Goal: Task Accomplishment & Management: Complete application form

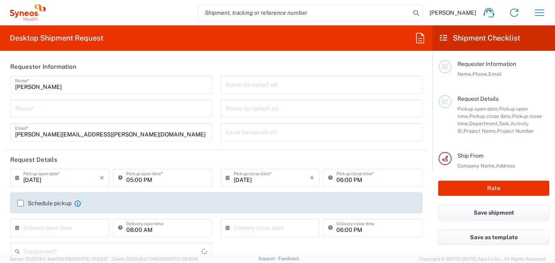
type input "[GEOGRAPHIC_DATA]"
type input "3216"
type input "Syneos Health Brasil Ltda"
click at [540, 9] on icon "button" at bounding box center [539, 12] width 13 height 13
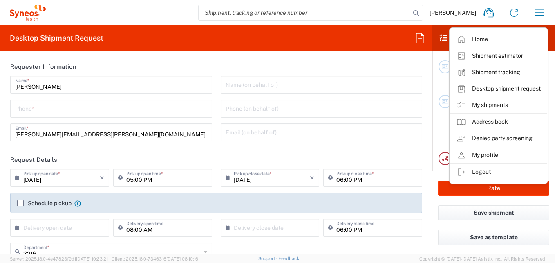
drag, startPoint x: 490, startPoint y: 107, endPoint x: 445, endPoint y: 114, distance: 45.6
click at [490, 107] on link "My shipments" at bounding box center [498, 105] width 97 height 16
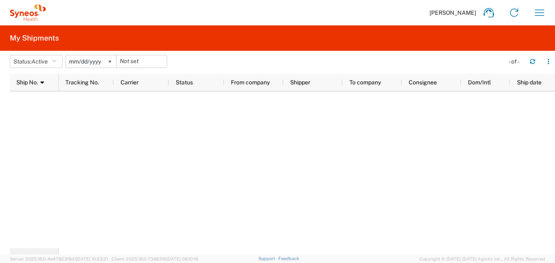
click at [101, 63] on input "[DATE]" at bounding box center [91, 61] width 50 height 12
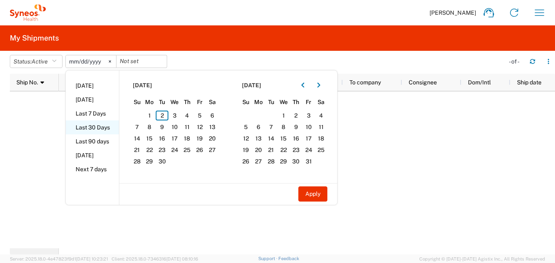
click at [88, 127] on li "Last 30 Days" at bounding box center [92, 127] width 53 height 14
type input "[DATE]"
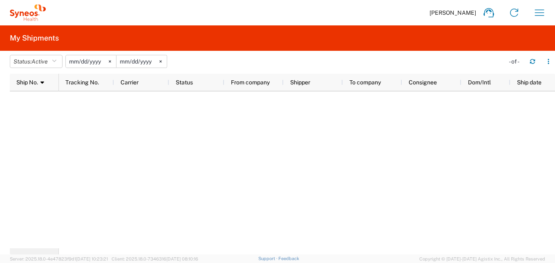
click at [144, 187] on div at bounding box center [307, 169] width 496 height 157
click at [43, 85] on div "Ship No. 1" at bounding box center [35, 82] width 39 height 13
click at [56, 57] on button "Status: Active" at bounding box center [36, 61] width 53 height 13
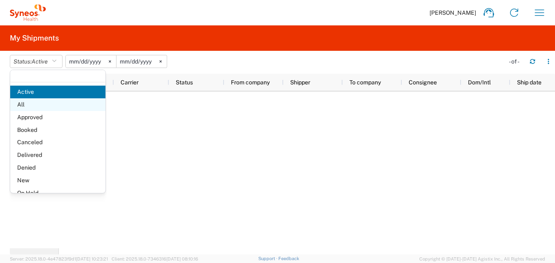
click at [16, 104] on span "All" at bounding box center [57, 104] width 95 height 13
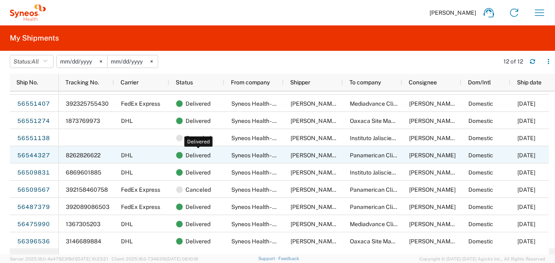
scroll to position [49, 0]
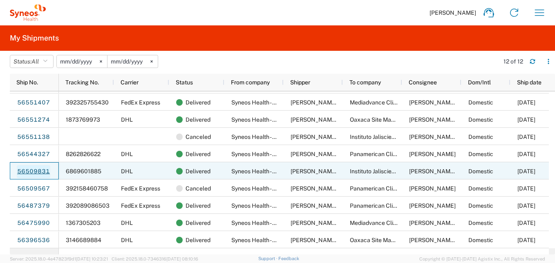
click at [23, 172] on link "56509831" at bounding box center [34, 171] width 34 height 13
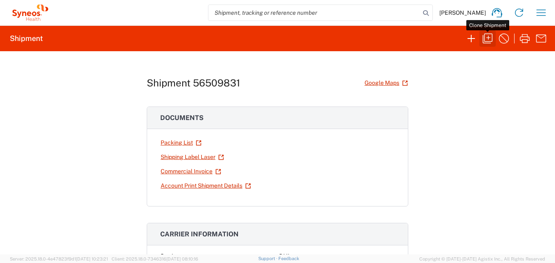
click at [489, 38] on icon "button" at bounding box center [488, 39] width 10 height 10
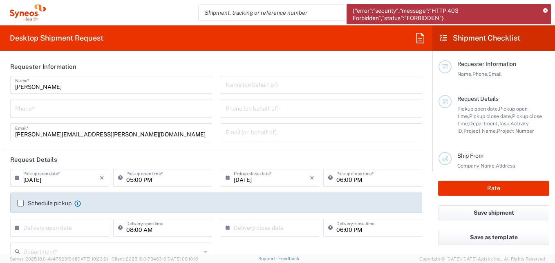
click at [546, 10] on icon at bounding box center [545, 11] width 4 height 4
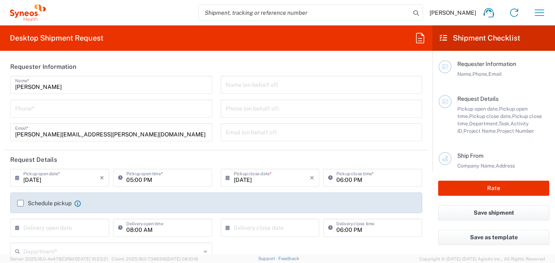
click at [257, 150] on form "Requester Information [PERSON_NAME] Name * Phone * [PERSON_NAME][EMAIL_ADDRESS]…" at bounding box center [216, 155] width 433 height 197
click at [68, 181] on input "[DATE]" at bounding box center [61, 177] width 76 height 14
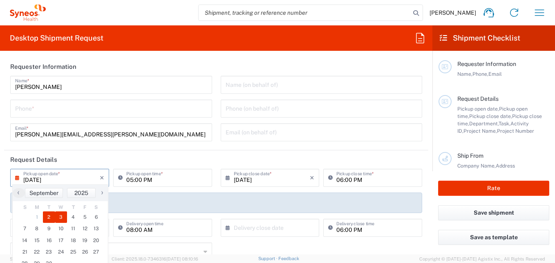
drag, startPoint x: 70, startPoint y: 214, endPoint x: 58, endPoint y: 218, distance: 12.2
click at [58, 218] on span "3" at bounding box center [61, 216] width 12 height 11
type input "[DATE]"
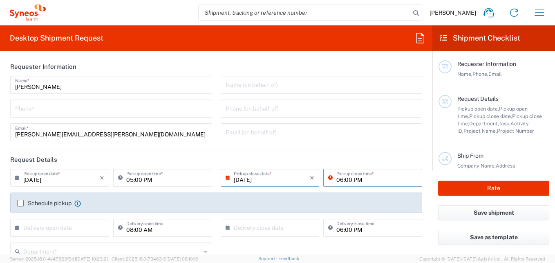
click at [376, 183] on input "06:00 PM" at bounding box center [377, 177] width 81 height 14
type input "13:00 PM"
click at [331, 150] on agx-form-section "Requester Information [PERSON_NAME] Name * Phone * [PERSON_NAME][EMAIL_ADDRESS]…" at bounding box center [216, 103] width 424 height 93
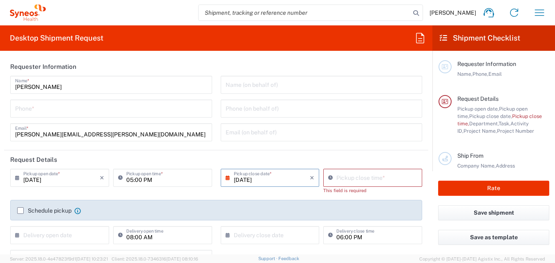
type input "04:59 PM"
click at [344, 180] on input "04:59 PM" at bounding box center [377, 177] width 81 height 14
click at [150, 176] on input "05:00 PM" at bounding box center [166, 177] width 81 height 14
click at [153, 178] on input "9:00 PM" at bounding box center [166, 177] width 81 height 14
type input "09:00 AM"
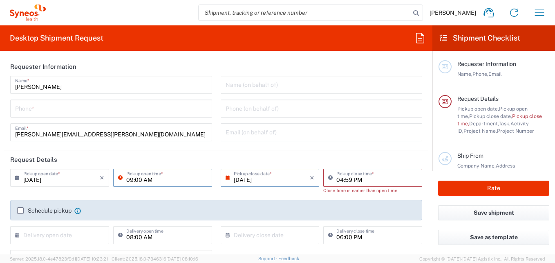
click at [339, 176] on input "04:59 PM" at bounding box center [377, 177] width 81 height 14
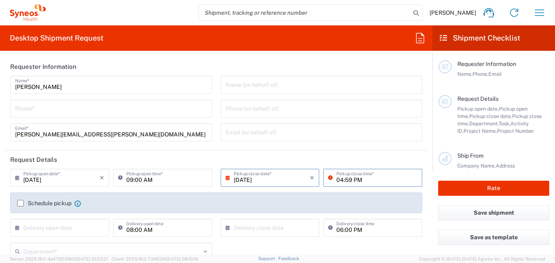
click at [339, 177] on input "04:59 PM" at bounding box center [377, 177] width 81 height 14
type input "01:00PM"
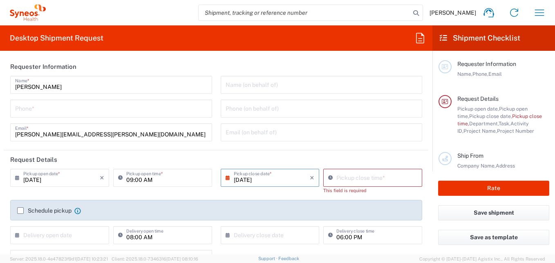
click at [343, 204] on div "Schedule pickup When scheduling a pickup please be sure to meet the following c…" at bounding box center [216, 210] width 412 height 20
click at [340, 177] on input "05:00 PM" at bounding box center [377, 177] width 81 height 14
type input "02:00 PM"
click at [205, 193] on div "[DATE] × Pickup open date * Cancel Apply 09:00 AM Pickup open time * [DATE] × P…" at bounding box center [216, 208] width 421 height 81
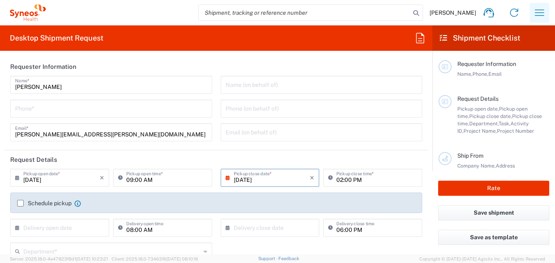
click at [541, 13] on icon "button" at bounding box center [539, 12] width 13 height 13
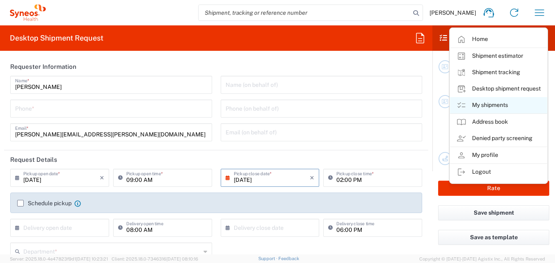
click at [501, 101] on link "My shipments" at bounding box center [498, 105] width 97 height 16
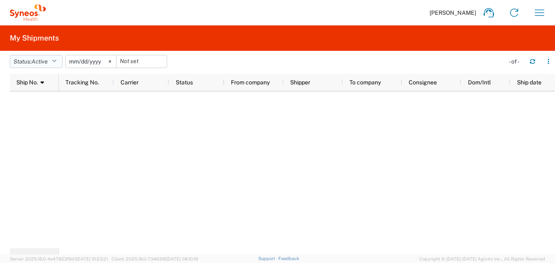
click at [45, 63] on span "Active" at bounding box center [39, 61] width 16 height 7
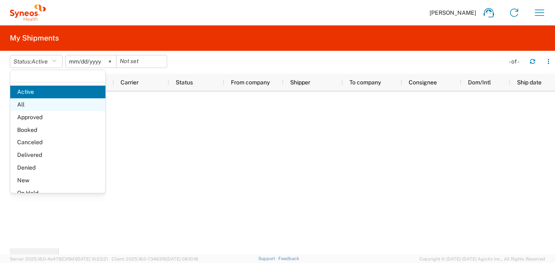
click at [35, 104] on span "All" at bounding box center [57, 104] width 95 height 13
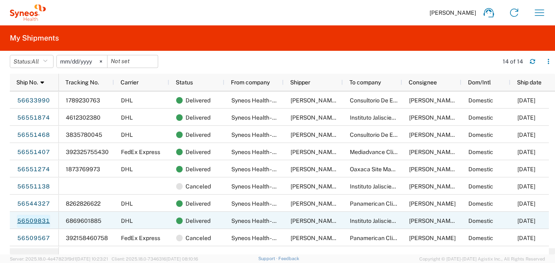
click at [35, 218] on link "56509831" at bounding box center [34, 220] width 34 height 13
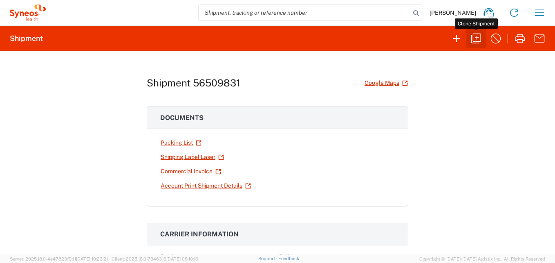
click at [476, 40] on icon "button" at bounding box center [476, 38] width 13 height 13
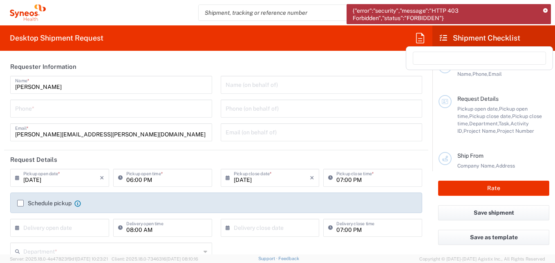
click at [418, 41] on icon at bounding box center [420, 37] width 13 height 13
click at [378, 43] on agx-form-header "Desktop Shipment Request" at bounding box center [216, 37] width 433 height 25
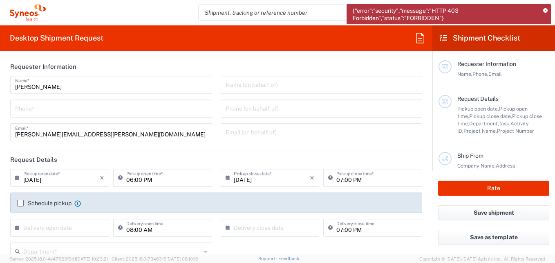
click at [545, 9] on icon at bounding box center [545, 11] width 4 height 4
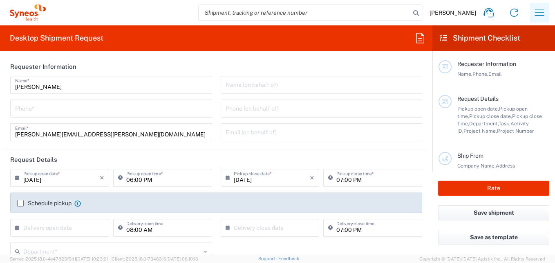
click at [545, 9] on icon "button" at bounding box center [539, 12] width 13 height 13
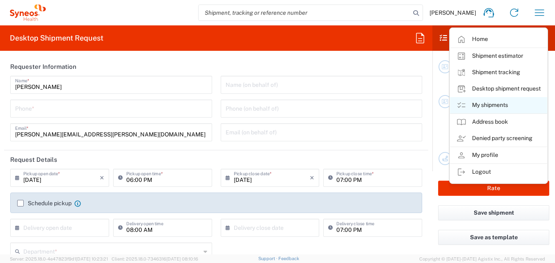
click at [501, 105] on link "My shipments" at bounding box center [498, 105] width 97 height 16
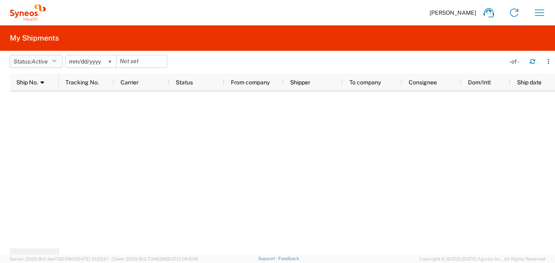
click at [56, 57] on button "Status: Active" at bounding box center [36, 61] width 53 height 13
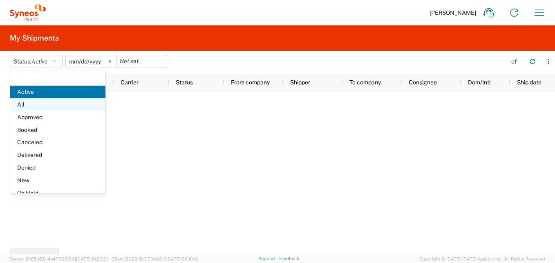
click at [26, 103] on span "All" at bounding box center [57, 104] width 95 height 13
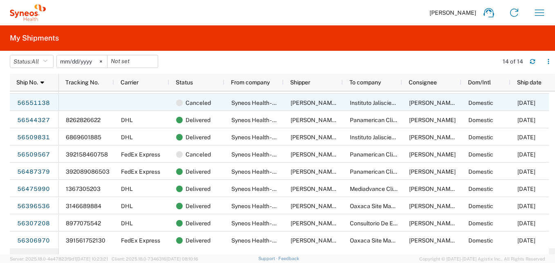
scroll to position [84, 0]
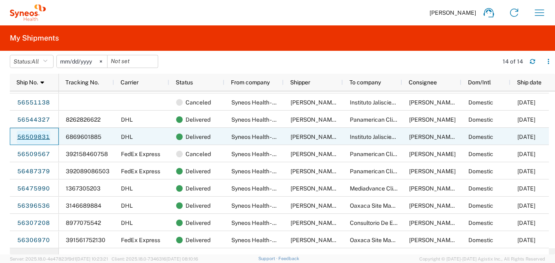
click at [39, 137] on link "56509831" at bounding box center [34, 136] width 34 height 13
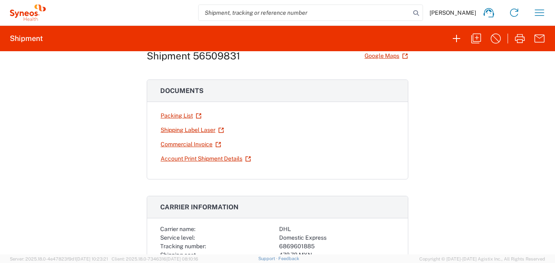
scroll to position [41, 0]
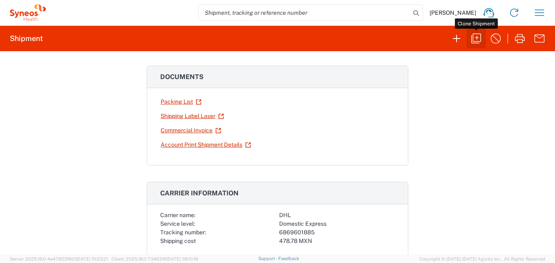
click at [474, 38] on icon "button" at bounding box center [476, 38] width 13 height 13
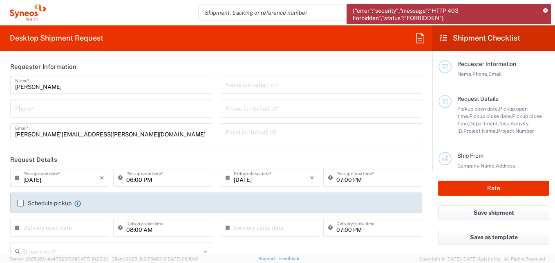
click at [545, 9] on icon at bounding box center [545, 11] width 4 height 4
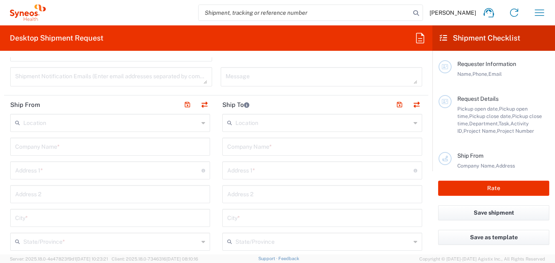
scroll to position [286, 0]
click at [90, 117] on input "text" at bounding box center [110, 118] width 175 height 14
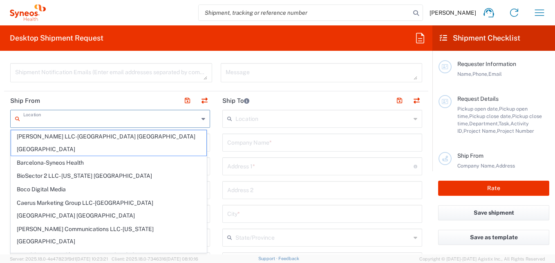
click at [90, 98] on header "Ship From" at bounding box center [110, 100] width 212 height 18
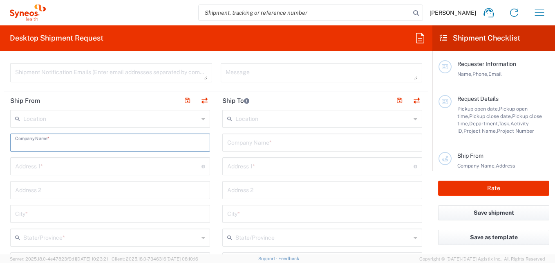
click at [102, 138] on input "text" at bounding box center [110, 142] width 190 height 14
click at [62, 149] on div "Company Name *" at bounding box center [110, 142] width 200 height 18
paste input "1Z4A22090445026060"
type input "1Z4A22090445026060"
drag, startPoint x: 90, startPoint y: 148, endPoint x: 5, endPoint y: 153, distance: 85.2
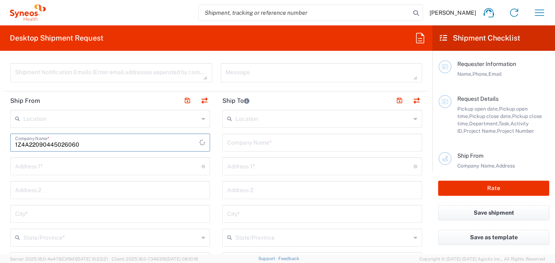
type input "s"
type input "Syneos Health - Grupo Logistico y para la Salud"
click at [81, 164] on input "text" at bounding box center [108, 165] width 186 height 14
type input "Oriente 172 nº ext. 206 col. [PERSON_NAME] 2ª sección"
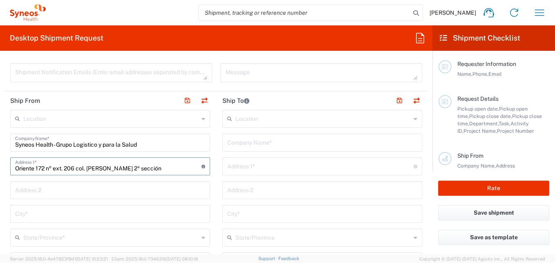
type input "21995812520"
type input "[PERSON_NAME][EMAIL_ADDRESS][PERSON_NAME][DOMAIN_NAME]"
type input "3216"
type input "7041203"
type input "Teva 7041203"
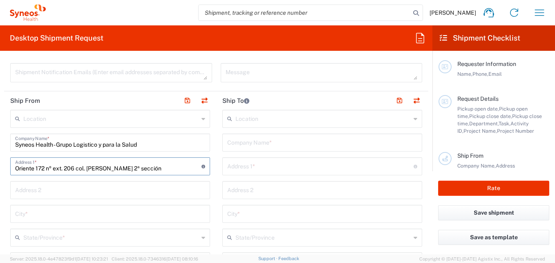
type input "Customer Ref"
type input "988061550"
type input "[PERSON_NAME]"
type input "[GEOGRAPHIC_DATA]"
type input "Federal District"
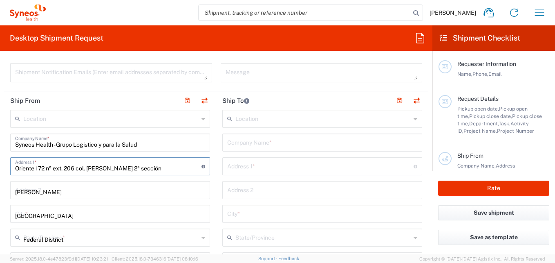
type input "15530"
type input "[PERSON_NAME] o [PERSON_NAME]"
type input "[PHONE_NUMBER]"
type input "Oaxaca Site Management Organization S.C. (OSMO) Investigacion Clinica"
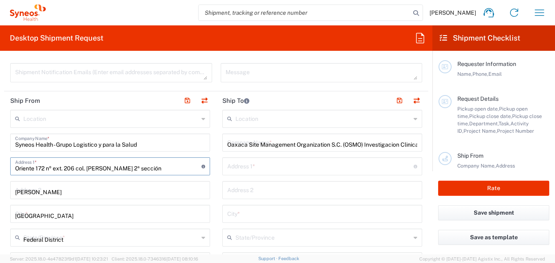
type input "[STREET_ADDRESS],"
type input "[GEOGRAPHIC_DATA][PERSON_NAME]"
type input "[GEOGRAPHIC_DATA]"
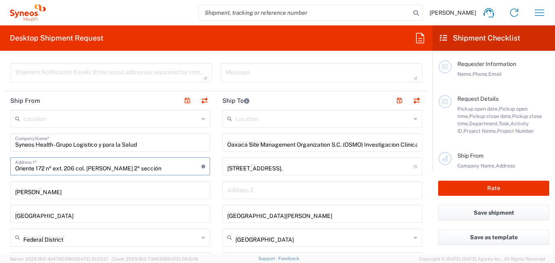
type input "[GEOGRAPHIC_DATA]"
type input "68000"
type input "[PERSON_NAME] [PERSON_NAME] [PERSON_NAME]"
type input "[PHONE_NUMBER] -"
type input "[PERSON_NAME][EMAIL_ADDRESS][DOMAIN_NAME]"
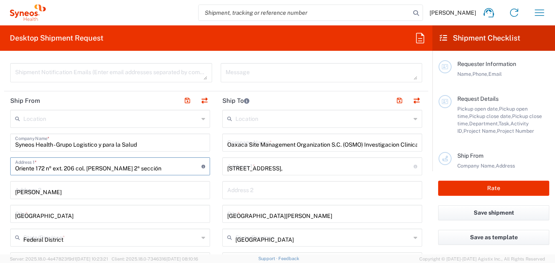
type input "Your Packaging"
type input "1"
type input "60"
type input "40"
type input "31"
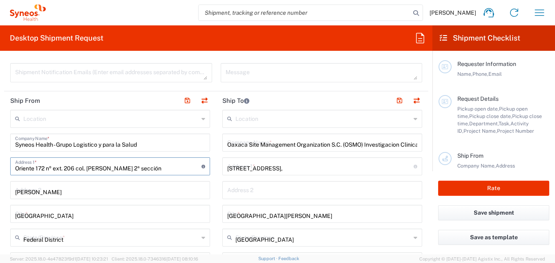
type input "cm"
type input "8"
type input "kgs"
type input "INC Research Clin Svcs [GEOGRAPHIC_DATA]"
type input "Sender/Shipper"
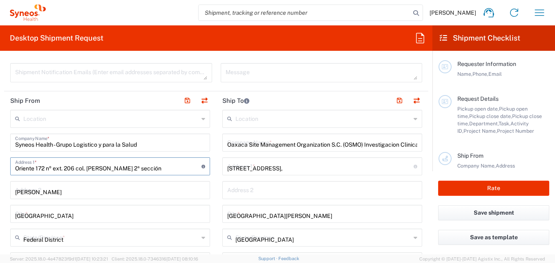
type input "Sender/Shipper"
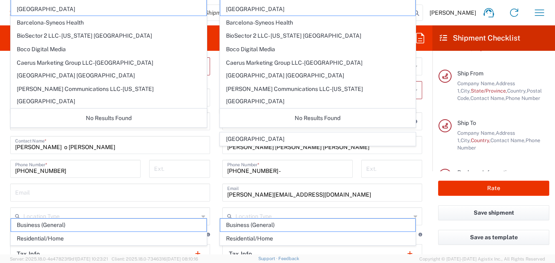
scroll to position [432, 0]
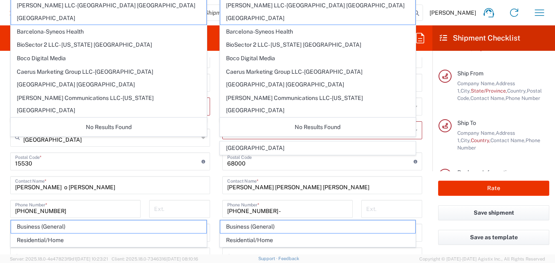
click at [138, 187] on input "[PERSON_NAME] o [PERSON_NAME]" at bounding box center [110, 184] width 190 height 14
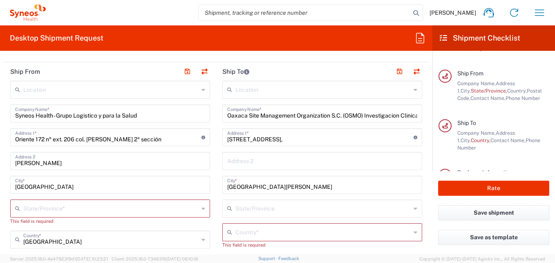
scroll to position [350, 0]
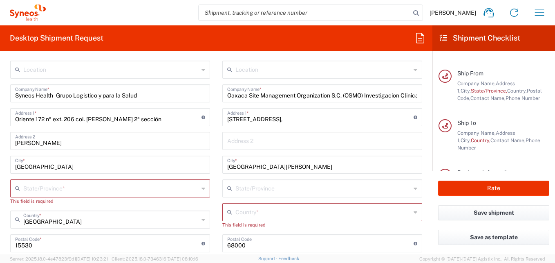
click at [72, 185] on input "text" at bounding box center [110, 187] width 175 height 14
type input "Districto Federal"
click at [202, 187] on icon at bounding box center [204, 188] width 4 height 13
click at [202, 188] on icon at bounding box center [204, 188] width 4 height 13
click at [202, 187] on icon at bounding box center [204, 188] width 4 height 13
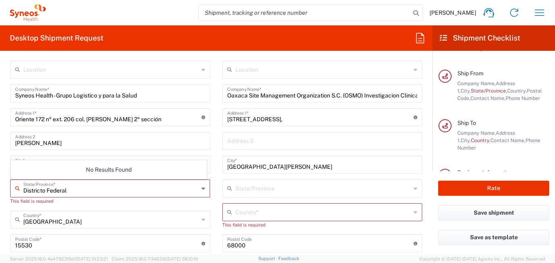
click at [148, 213] on input "[GEOGRAPHIC_DATA]" at bounding box center [110, 218] width 175 height 14
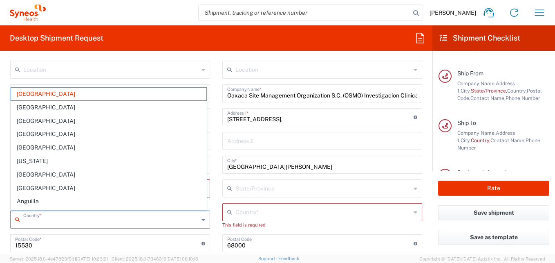
type input "[GEOGRAPHIC_DATA]"
type input "Daiichi_ DS8201-AU305 _Mexico_IL Container with [MEDICAL_DATA]"
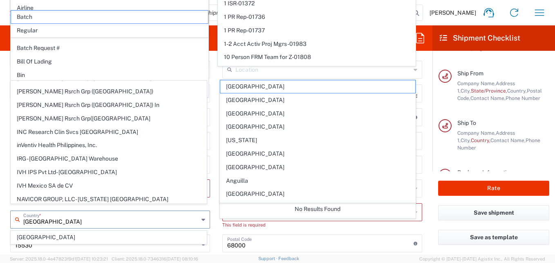
scroll to position [286, 0]
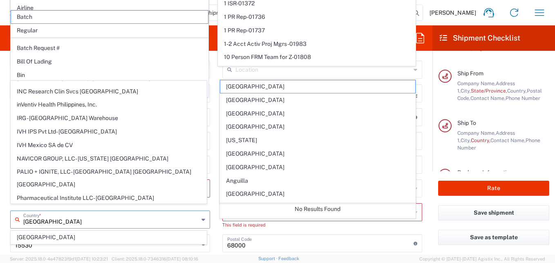
click at [56, 220] on input "[GEOGRAPHIC_DATA]" at bounding box center [110, 218] width 175 height 14
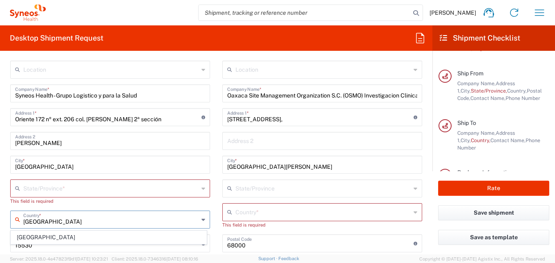
click at [90, 235] on span "[GEOGRAPHIC_DATA]" at bounding box center [108, 237] width 195 height 13
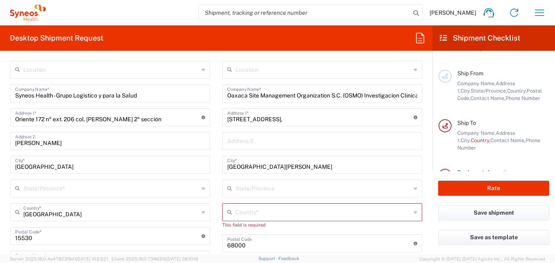
click at [84, 184] on input "text" at bounding box center [110, 187] width 175 height 14
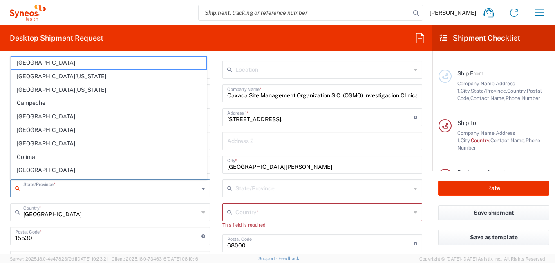
click at [88, 193] on input "text" at bounding box center [110, 187] width 175 height 14
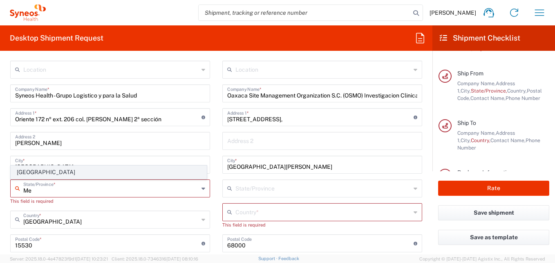
click at [28, 172] on span "[GEOGRAPHIC_DATA]" at bounding box center [108, 172] width 195 height 13
type input "[GEOGRAPHIC_DATA]"
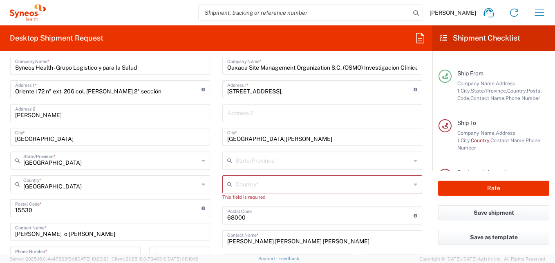
scroll to position [473, 0]
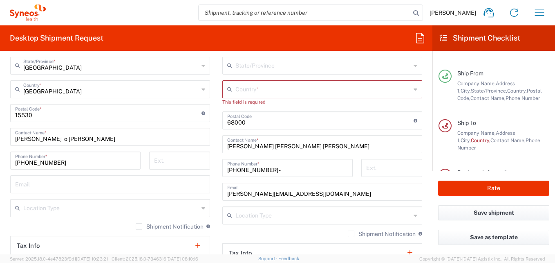
click at [81, 111] on input "undefined" at bounding box center [108, 112] width 186 height 14
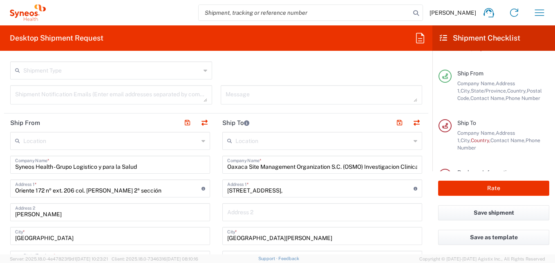
scroll to position [268, 0]
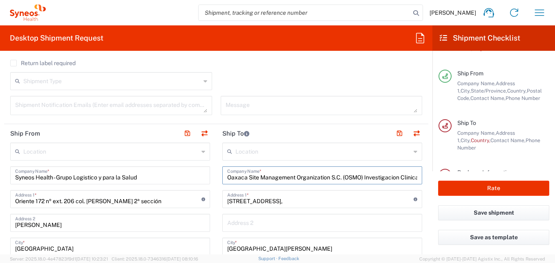
click at [299, 174] on input "Oaxaca Site Management Organization S.C. (OSMO) Investigacion Clinica" at bounding box center [322, 174] width 190 height 14
click at [222, 176] on div "Oaxaca Site Management Organization S.C. (OSMO) Investigacion Clinica Company N…" at bounding box center [322, 175] width 200 height 18
drag, startPoint x: 227, startPoint y: 177, endPoint x: 431, endPoint y: 177, distance: 204.0
click at [431, 177] on form "Requester Information [PERSON_NAME] Name * [PHONE_NUMBER] Phone * [PERSON_NAME]…" at bounding box center [216, 155] width 433 height 197
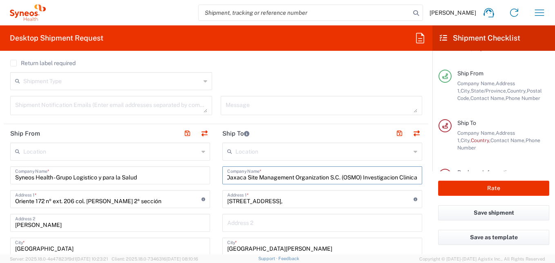
type input "O"
type input "Instituto Jaliscience de Investiacion"
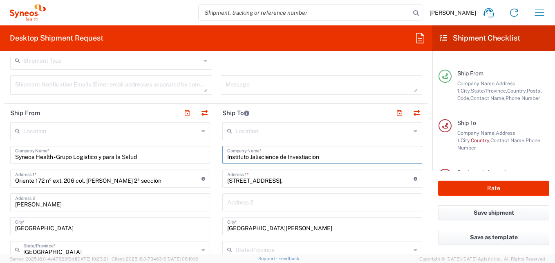
scroll to position [309, 0]
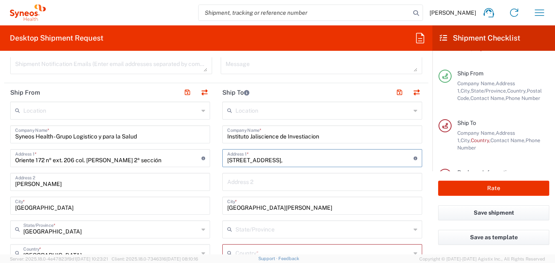
drag, startPoint x: 288, startPoint y: 161, endPoint x: 189, endPoint y: 158, distance: 99.0
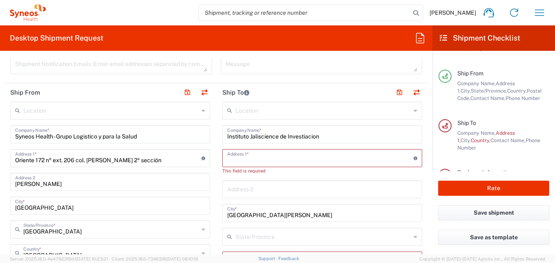
paste input "[STREET_ADDRESS]"
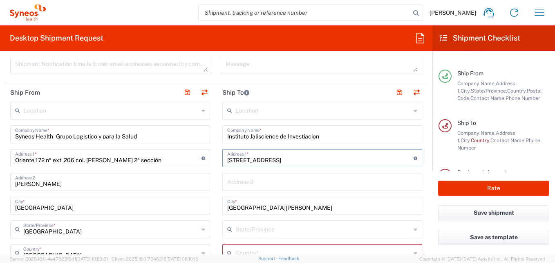
scroll to position [0, 15]
type input "[STREET_ADDRESS]"
click at [334, 136] on input "Instituto Jaliscience de Investiacion" at bounding box center [322, 133] width 190 height 14
type input "Instituto Jaliscience de Investiacion Clinica"
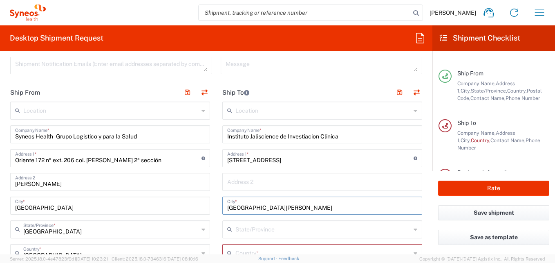
drag, startPoint x: 299, startPoint y: 208, endPoint x: 184, endPoint y: 206, distance: 114.9
type input "[GEOGRAPHIC_DATA]"
drag, startPoint x: 342, startPoint y: 160, endPoint x: 368, endPoint y: 160, distance: 25.8
click at [368, 160] on input "[STREET_ADDRESS]" at bounding box center [320, 157] width 186 height 14
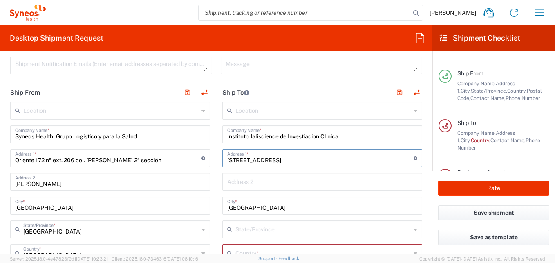
type input "[STREET_ADDRESS]"
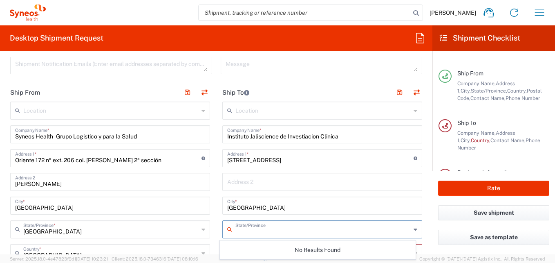
click at [281, 227] on input "text" at bounding box center [323, 228] width 175 height 14
type input "[GEOGRAPHIC_DATA]"
click at [414, 228] on icon at bounding box center [416, 228] width 4 height 13
click at [414, 229] on icon at bounding box center [416, 228] width 4 height 13
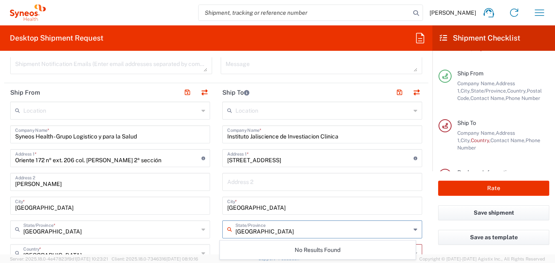
click at [375, 156] on input "[STREET_ADDRESS]" at bounding box center [320, 157] width 186 height 14
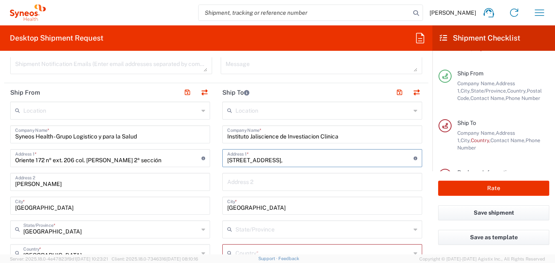
type input "[STREET_ADDRESS],"
click at [348, 182] on input "text" at bounding box center [322, 181] width 190 height 14
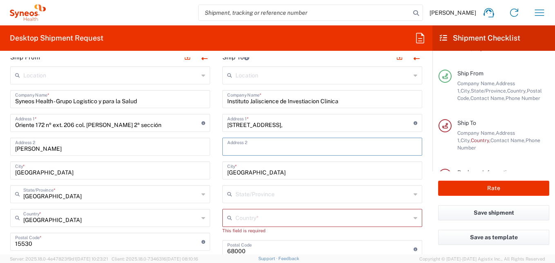
scroll to position [391, 0]
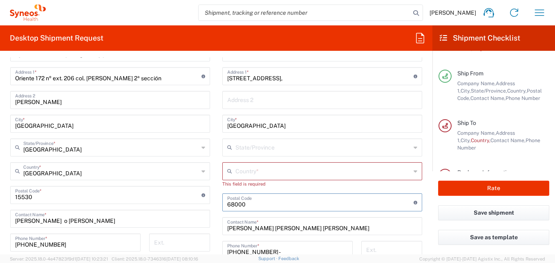
click at [261, 202] on input "undefined" at bounding box center [320, 201] width 186 height 14
type input "6"
type input "44100"
click at [230, 176] on icon at bounding box center [231, 170] width 8 height 13
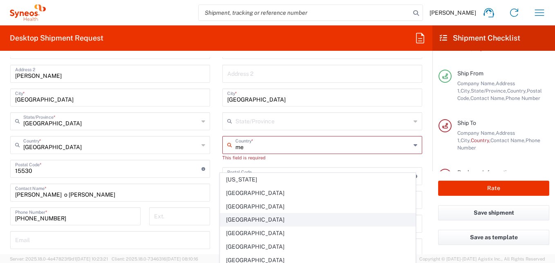
scroll to position [432, 0]
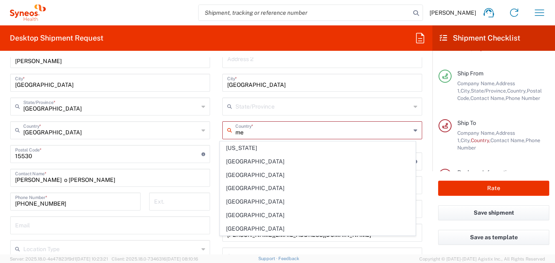
click at [231, 130] on icon at bounding box center [231, 129] width 8 height 13
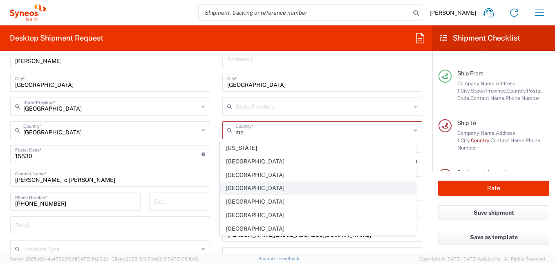
click at [253, 187] on span "[GEOGRAPHIC_DATA]" at bounding box center [317, 188] width 195 height 13
type input "[GEOGRAPHIC_DATA]"
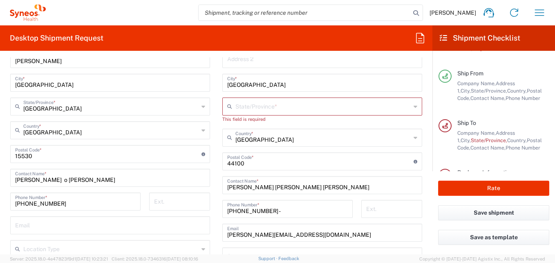
click at [258, 107] on input "text" at bounding box center [323, 106] width 175 height 14
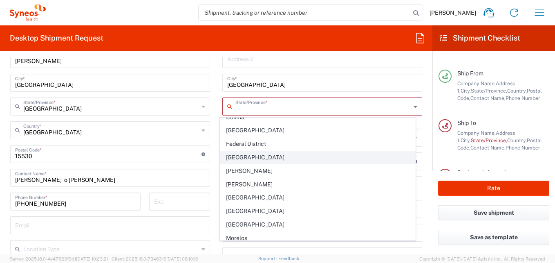
scroll to position [123, 0]
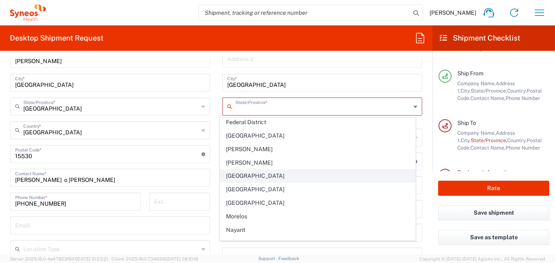
click at [233, 175] on span "[GEOGRAPHIC_DATA]" at bounding box center [317, 175] width 195 height 13
type input "[GEOGRAPHIC_DATA]"
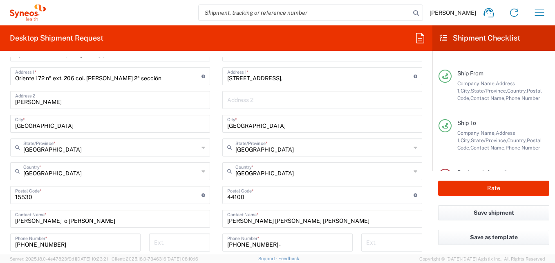
scroll to position [350, 0]
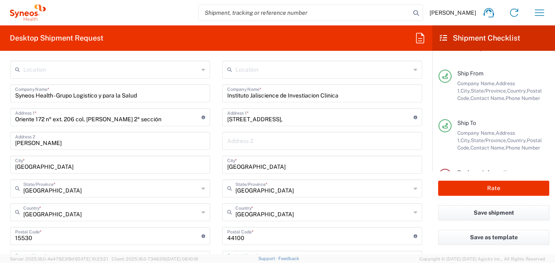
click at [361, 114] on input "[STREET_ADDRESS]," at bounding box center [320, 116] width 186 height 14
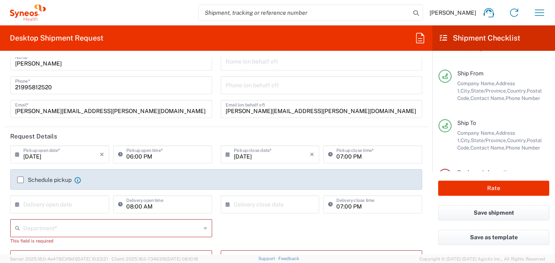
scroll to position [23, 0]
type input "[STREET_ADDRESS]"
click at [46, 157] on input "[DATE]" at bounding box center [61, 154] width 76 height 14
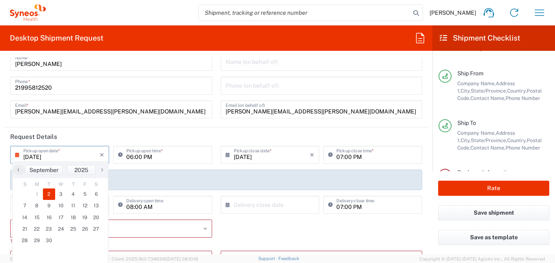
click at [48, 193] on span "2" at bounding box center [49, 193] width 12 height 11
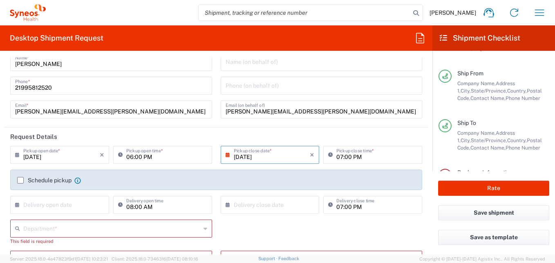
click at [270, 156] on input "[DATE]" at bounding box center [272, 154] width 76 height 14
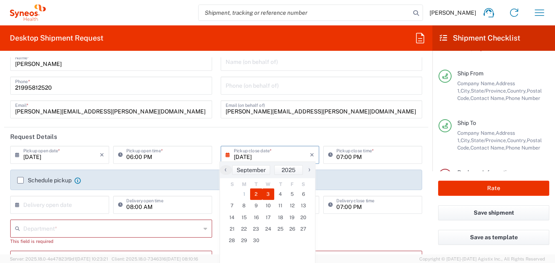
click at [264, 196] on span "3" at bounding box center [269, 193] width 12 height 11
type input "[DATE]"
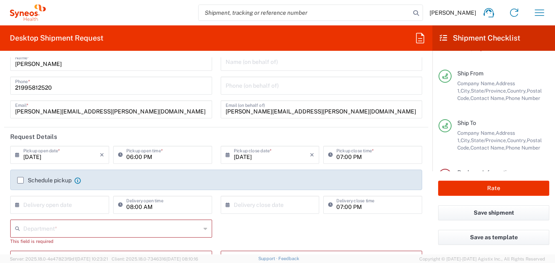
click at [359, 155] on input "07:00 PM" at bounding box center [377, 154] width 81 height 14
click at [360, 159] on input "10:00 PM" at bounding box center [377, 154] width 81 height 14
type input "10:00 AM"
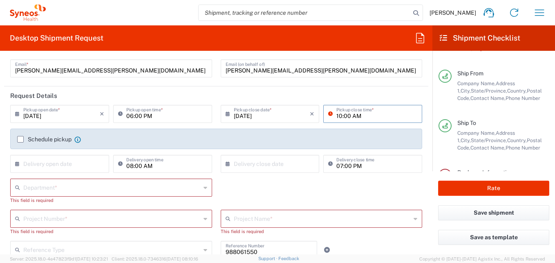
scroll to position [105, 0]
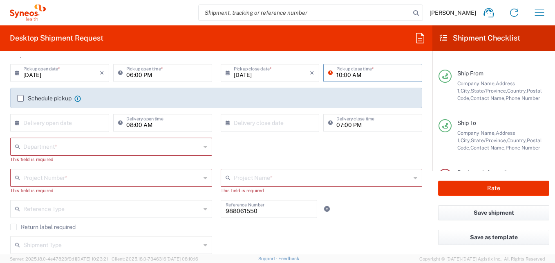
click at [39, 146] on div "Department *" at bounding box center [111, 146] width 202 height 18
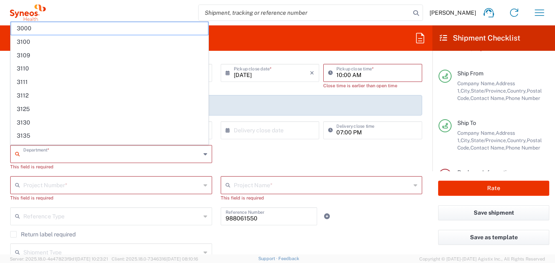
click at [58, 187] on input "text" at bounding box center [111, 184] width 177 height 14
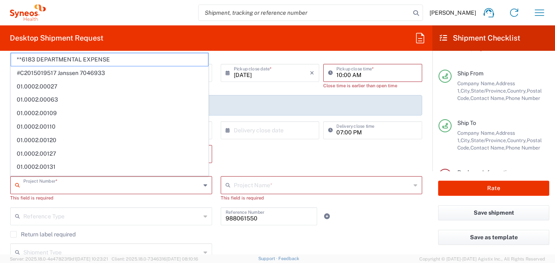
scroll to position [146, 0]
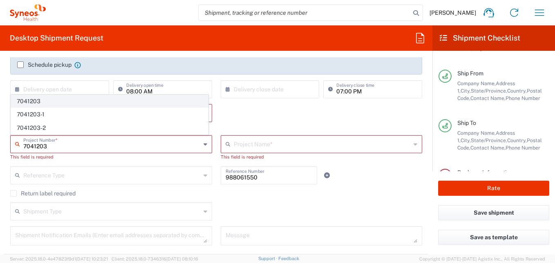
type input "7041203"
click at [35, 102] on span "7041203" at bounding box center [109, 101] width 197 height 13
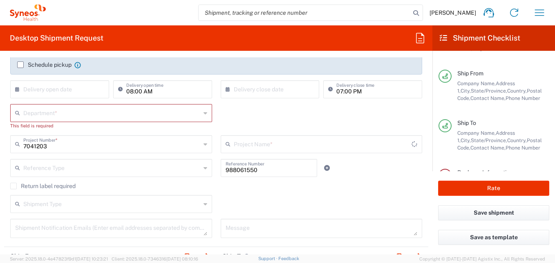
type input "Teva 7041203"
click at [197, 114] on input "text" at bounding box center [111, 112] width 177 height 14
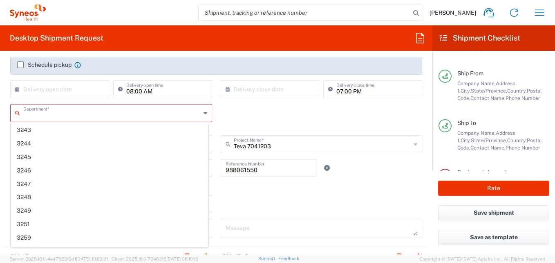
scroll to position [818, 0]
click at [54, 116] on input "text" at bounding box center [111, 112] width 177 height 14
click at [267, 117] on div "Department * 3000 3100 3109 3110 3111 3112 3125 3130 3135 3136 3150 3155 3165 3…" at bounding box center [216, 119] width 421 height 31
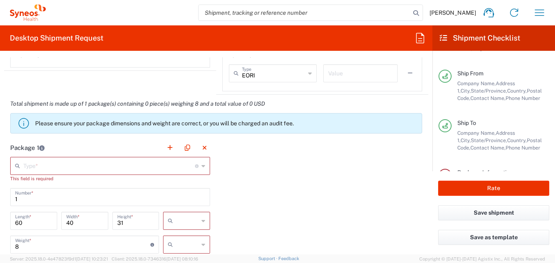
scroll to position [677, 0]
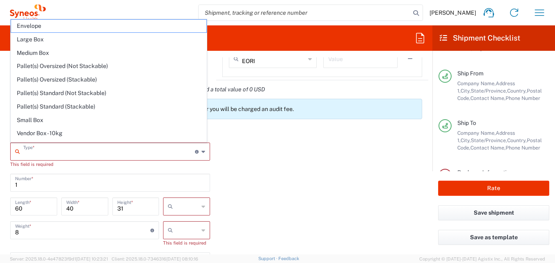
click at [40, 148] on input "text" at bounding box center [109, 151] width 172 height 14
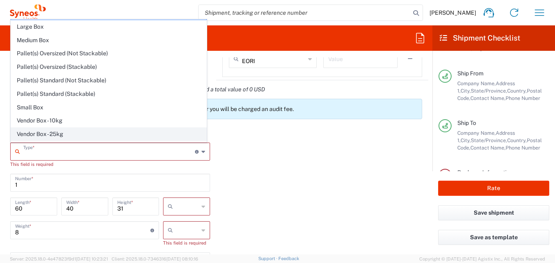
scroll to position [25, 0]
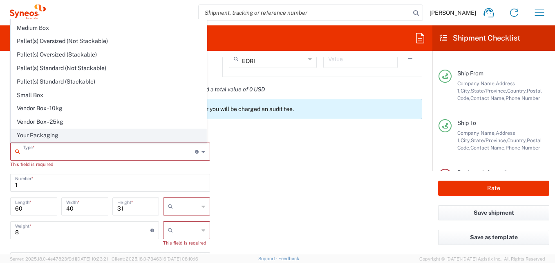
click at [58, 131] on span "Your Packaging" at bounding box center [108, 135] width 195 height 13
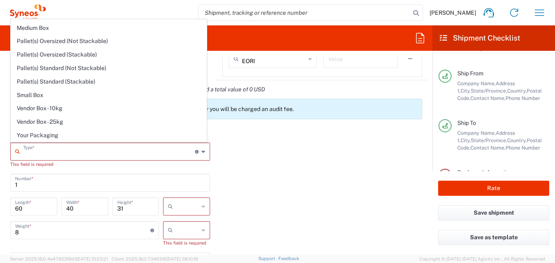
type input "Your Packaging"
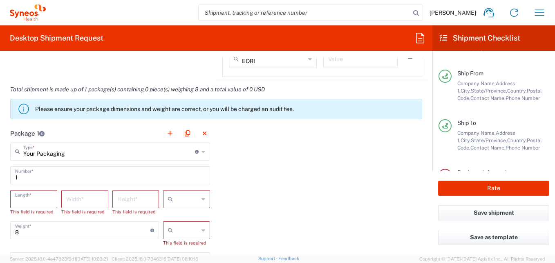
click at [40, 201] on input "number" at bounding box center [33, 198] width 37 height 14
click at [61, 226] on input "8" at bounding box center [82, 229] width 135 height 14
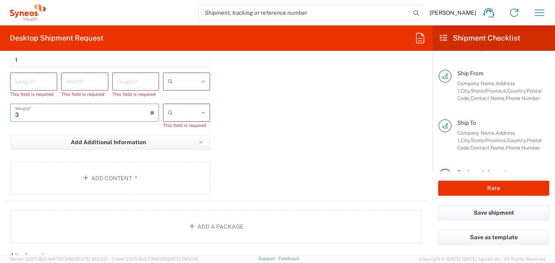
scroll to position [800, 0]
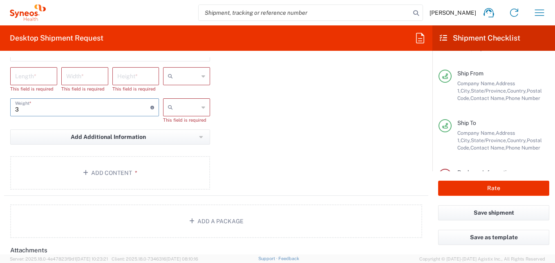
type input "3"
click at [202, 108] on icon at bounding box center [204, 107] width 4 height 13
click at [194, 121] on span "kgs" at bounding box center [184, 125] width 45 height 13
type input "kgs"
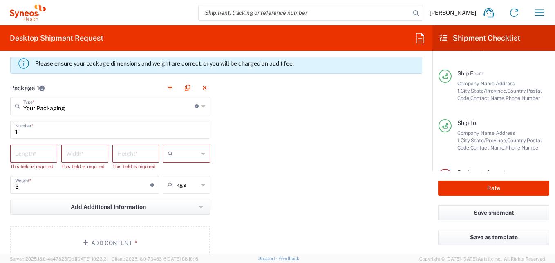
scroll to position [718, 0]
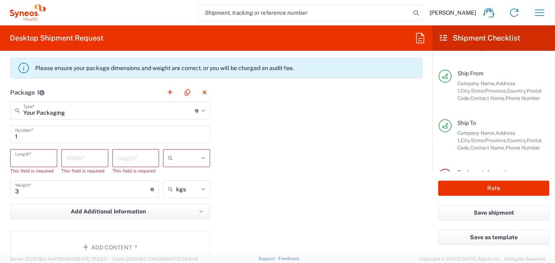
click at [27, 153] on input "number" at bounding box center [33, 157] width 37 height 14
type input "50"
click at [76, 162] on input "number" at bounding box center [84, 157] width 37 height 14
type input "30"
click at [122, 157] on input "number" at bounding box center [135, 157] width 37 height 14
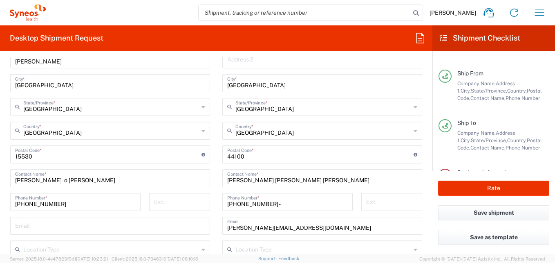
scroll to position [432, 0]
type input "8"
drag, startPoint x: 373, startPoint y: 179, endPoint x: 209, endPoint y: 177, distance: 164.8
click at [209, 177] on div "Ship From Location [PERSON_NAME] LLC-[GEOGRAPHIC_DATA] [GEOGRAPHIC_DATA] [GEOGR…" at bounding box center [216, 142] width 424 height 365
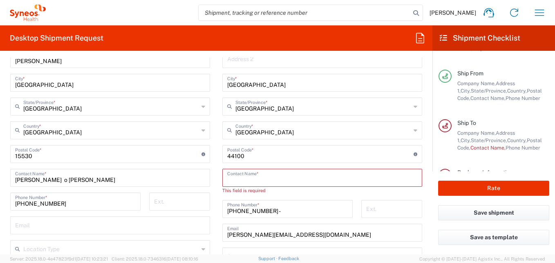
paste input "[PERSON_NAME]"
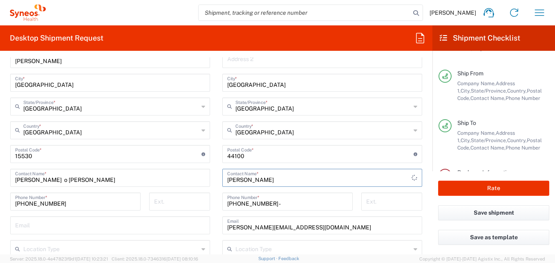
drag, startPoint x: 239, startPoint y: 177, endPoint x: 217, endPoint y: 179, distance: 22.6
click at [217, 179] on main "Location [PERSON_NAME] LLC-[GEOGRAPHIC_DATA] [GEOGRAPHIC_DATA] [GEOGRAPHIC_DATA…" at bounding box center [322, 150] width 212 height 343
click at [292, 179] on input "[PERSON_NAME]" at bounding box center [319, 177] width 184 height 14
paste input "[PERSON_NAME]"
click at [231, 177] on input "[PERSON_NAME]" at bounding box center [322, 177] width 190 height 14
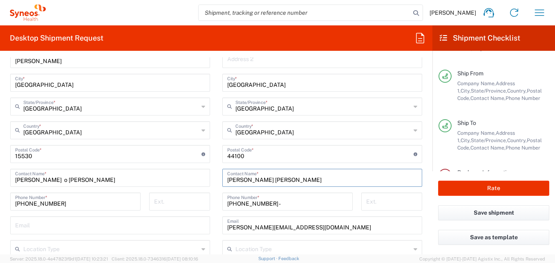
type input "[PERSON_NAME] [PERSON_NAME]"
drag, startPoint x: 281, startPoint y: 204, endPoint x: 70, endPoint y: 186, distance: 212.1
click at [70, 189] on div "Ship From Location [PERSON_NAME] LLC-[GEOGRAPHIC_DATA] [GEOGRAPHIC_DATA] [GEOGR…" at bounding box center [216, 142] width 424 height 365
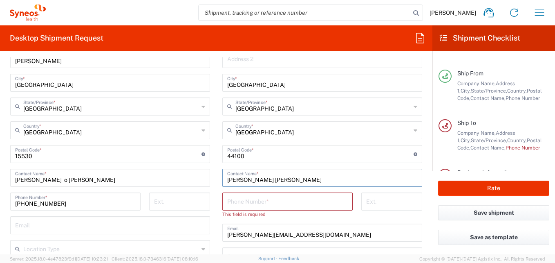
drag, startPoint x: 261, startPoint y: 178, endPoint x: 203, endPoint y: 178, distance: 58.5
click at [203, 178] on div "Ship From Location [PERSON_NAME] LLC-[GEOGRAPHIC_DATA] [GEOGRAPHIC_DATA] [GEOGR…" at bounding box center [216, 146] width 424 height 373
paste input "[PERSON_NAME] [PERSON_NAME]"
drag, startPoint x: 263, startPoint y: 179, endPoint x: 209, endPoint y: 181, distance: 54.0
click at [209, 181] on div "Ship From Location [PERSON_NAME] LLC-[GEOGRAPHIC_DATA] [GEOGRAPHIC_DATA] [GEOGR…" at bounding box center [216, 146] width 424 height 373
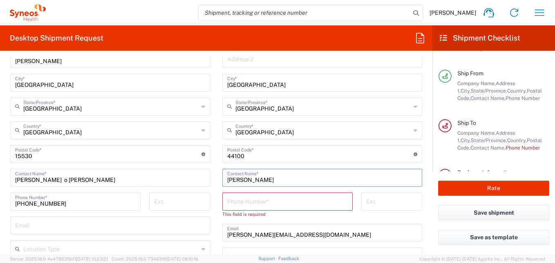
click at [302, 175] on input "[PERSON_NAME]" at bounding box center [322, 177] width 190 height 14
paste input "[PERSON_NAME]"
click at [235, 180] on input "[PERSON_NAME] [PERSON_NAME]" at bounding box center [319, 177] width 184 height 14
click at [325, 179] on input "[PERSON_NAME] [PERSON_NAME]" at bounding box center [322, 177] width 190 height 14
paste input "[PERSON_NAME]"
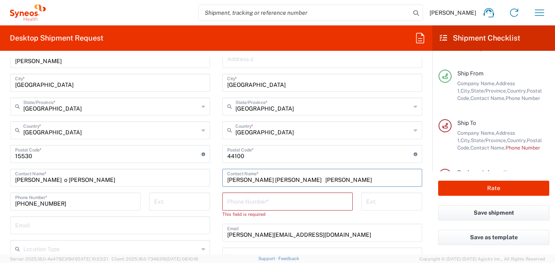
click at [328, 181] on input "[PERSON_NAME] [PERSON_NAME] [PERSON_NAME]" at bounding box center [322, 177] width 190 height 14
type input "[PERSON_NAME] [PERSON_NAME] - [PERSON_NAME]"
click at [302, 200] on input "tel" at bounding box center [287, 200] width 121 height 14
paste input "3338259344"
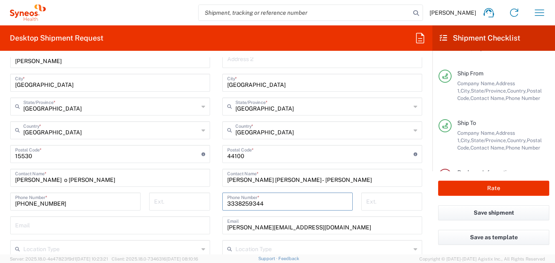
type input "3338259344"
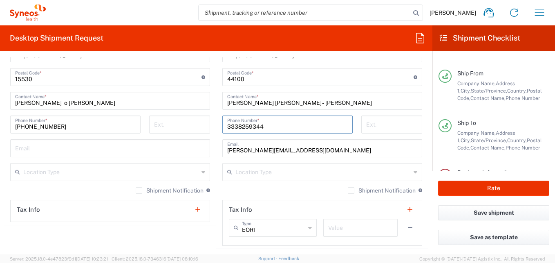
scroll to position [514, 0]
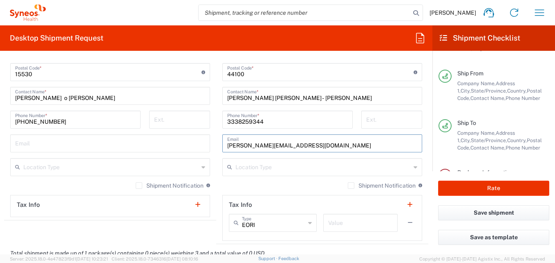
drag, startPoint x: 316, startPoint y: 146, endPoint x: 95, endPoint y: 127, distance: 222.4
click at [95, 127] on div "Ship From Location [PERSON_NAME] LLC-[GEOGRAPHIC_DATA] [GEOGRAPHIC_DATA] [GEOGR…" at bounding box center [216, 61] width 424 height 365
paste input "[EMAIL_ADDRESS][DOMAIN_NAME]"
type input "[EMAIL_ADDRESS][DOMAIN_NAME]"
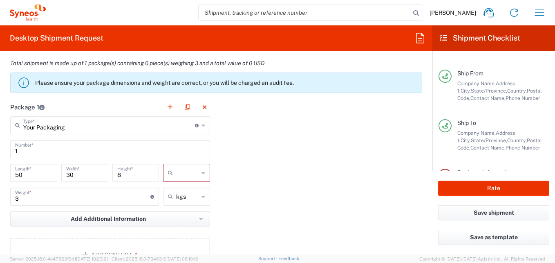
scroll to position [718, 0]
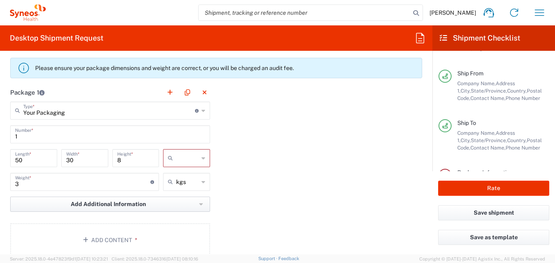
click at [104, 201] on span "Add Additional Information" at bounding box center [108, 204] width 75 height 8
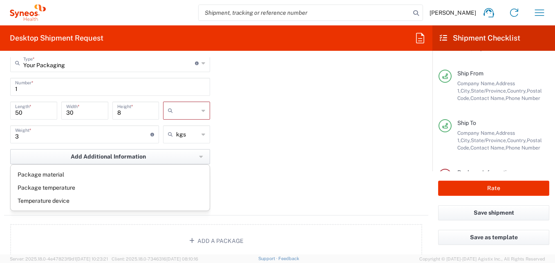
scroll to position [800, 0]
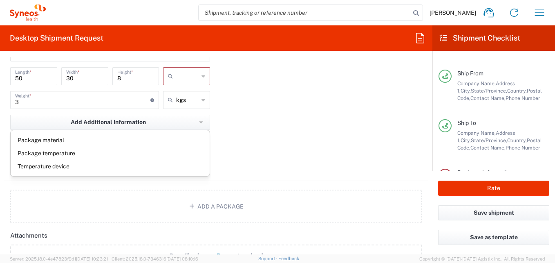
click at [284, 150] on div "Package 1 Your Packaging Type * Material used to package goods Envelope Large B…" at bounding box center [216, 91] width 424 height 180
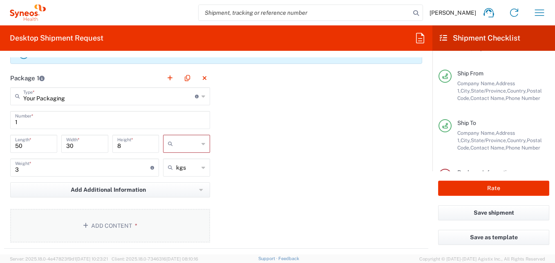
scroll to position [718, 0]
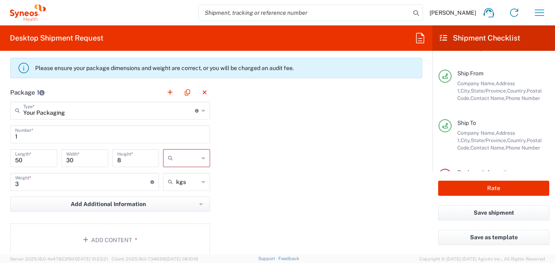
click at [202, 160] on icon at bounding box center [204, 157] width 4 height 13
click at [182, 177] on span "cm" at bounding box center [184, 175] width 45 height 13
type input "cm"
click at [244, 142] on div "Package 1 Your Packaging Type * Material used to package goods Envelope Large B…" at bounding box center [216, 173] width 424 height 180
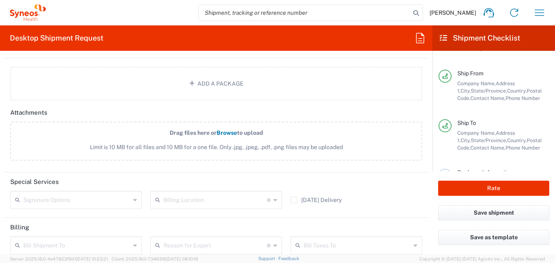
scroll to position [1008, 0]
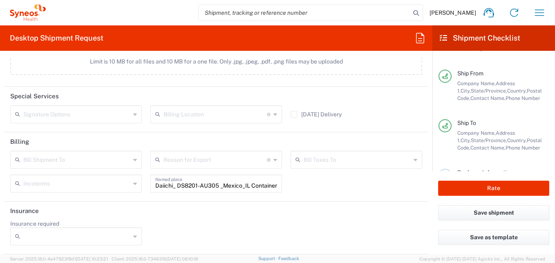
click at [133, 161] on icon at bounding box center [135, 159] width 4 height 13
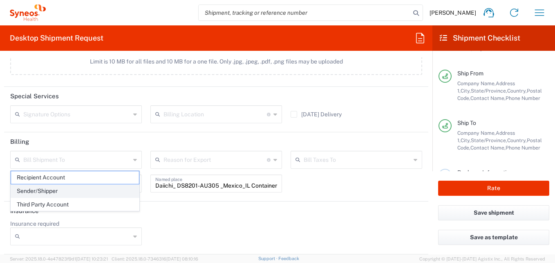
click at [52, 191] on span "Sender/Shipper" at bounding box center [75, 190] width 128 height 13
type input "Sender/Shipper"
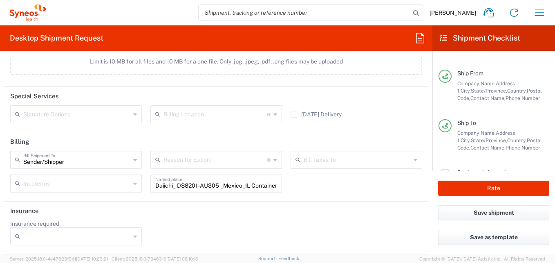
click at [67, 239] on input "Insurance required" at bounding box center [76, 235] width 107 height 13
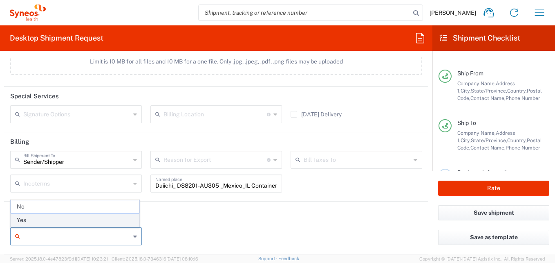
click at [26, 216] on span "Yes" at bounding box center [75, 219] width 128 height 13
type input "Yes"
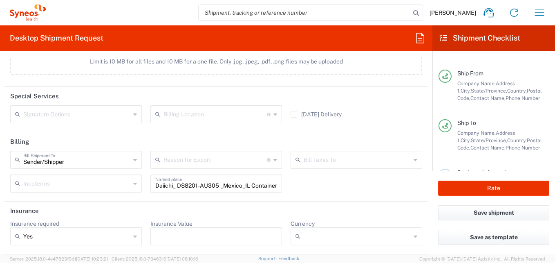
click at [171, 234] on input "Insurance Value" at bounding box center [216, 235] width 122 height 13
type input "1000"
click at [414, 236] on icon at bounding box center [416, 235] width 4 height 13
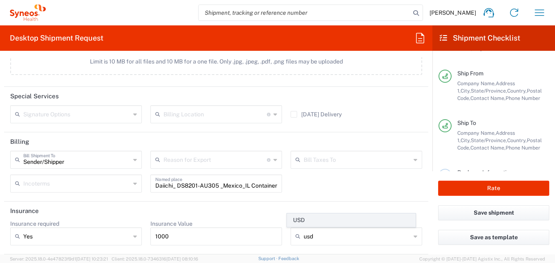
click at [330, 219] on span "USD" at bounding box center [351, 219] width 128 height 13
type input "USD"
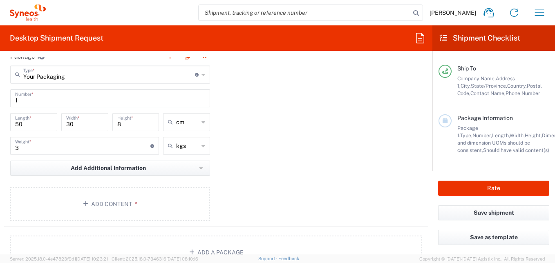
scroll to position [803, 0]
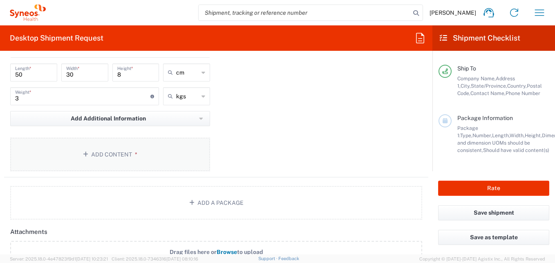
click at [125, 156] on button "Add Content *" at bounding box center [110, 154] width 200 height 34
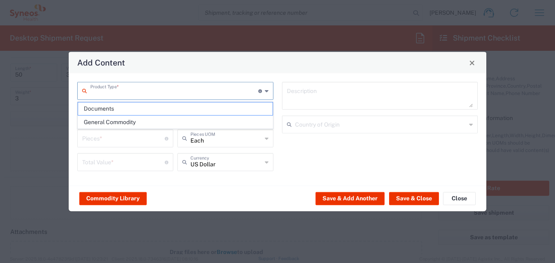
click at [147, 92] on input "text" at bounding box center [174, 90] width 168 height 14
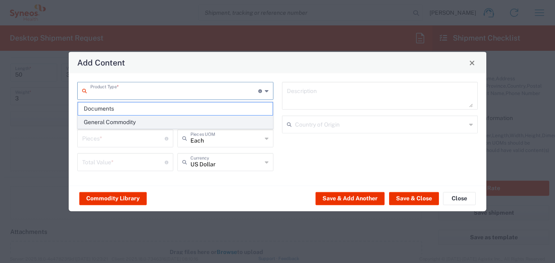
click at [112, 119] on span "General Commodity" at bounding box center [175, 122] width 195 height 13
type input "General Commodity"
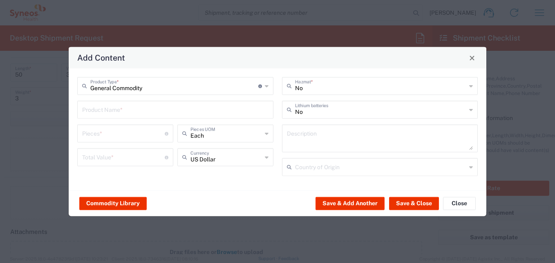
click at [115, 108] on input "text" at bounding box center [175, 109] width 186 height 14
click at [114, 115] on input "text" at bounding box center [175, 109] width 186 height 14
type input "Medical devices"
click at [102, 134] on input "number" at bounding box center [123, 133] width 83 height 14
type input "4"
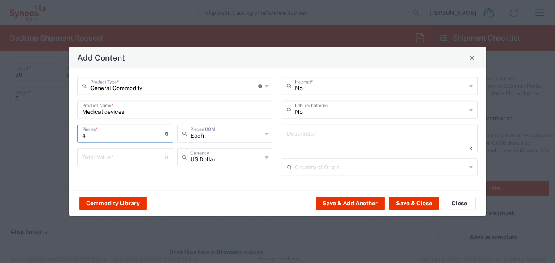
click at [98, 154] on input "number" at bounding box center [123, 156] width 83 height 14
type input "1000"
click at [332, 85] on input "text" at bounding box center [381, 85] width 172 height 14
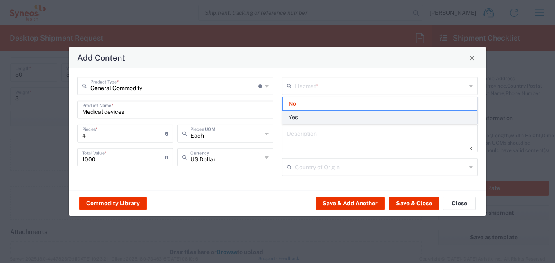
click at [305, 113] on span "Yes" at bounding box center [380, 117] width 195 height 13
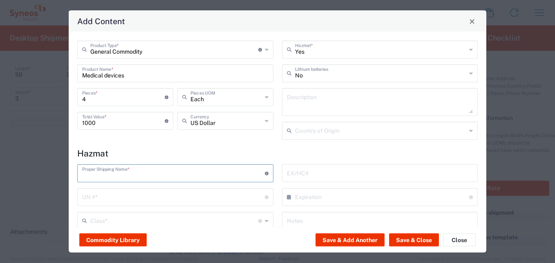
click at [143, 171] on input "text" at bounding box center [173, 172] width 183 height 14
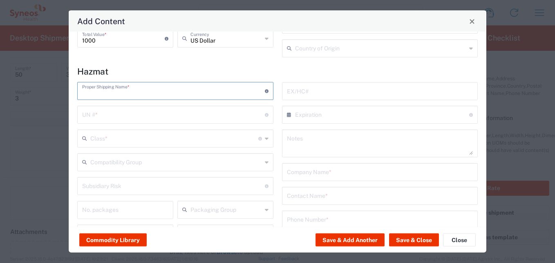
scroll to position [0, 0]
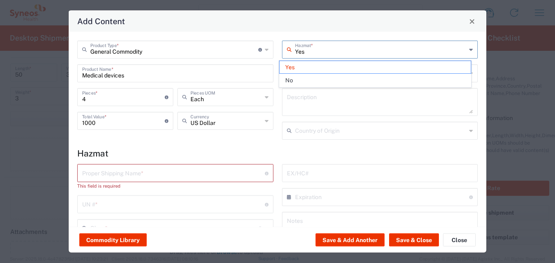
click at [321, 55] on input "Yes" at bounding box center [381, 49] width 172 height 14
click at [302, 83] on span "No" at bounding box center [375, 80] width 191 height 13
type input "No"
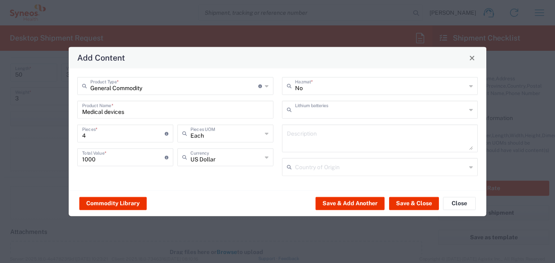
click at [323, 112] on input "text" at bounding box center [381, 109] width 172 height 14
click at [296, 139] on span "Yes" at bounding box center [380, 141] width 195 height 13
type input "Yes"
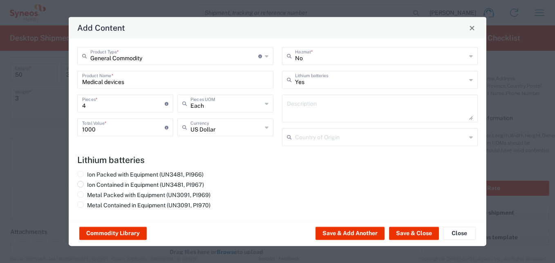
click at [150, 185] on label "Ion Contained in Equipment (UN3481, PI967)" at bounding box center [140, 184] width 127 height 7
click at [92, 185] on input "Ion Contained in Equipment (UN3481, PI967)" at bounding box center [89, 183] width 5 height 5
radio input "true"
click at [405, 231] on button "Save & Close" at bounding box center [414, 233] width 50 height 13
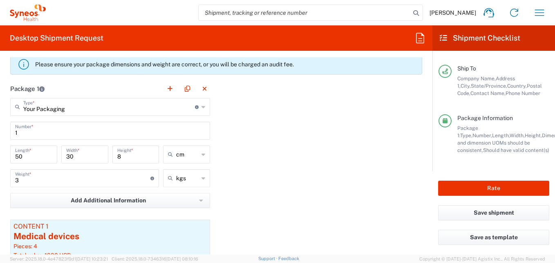
scroll to position [763, 0]
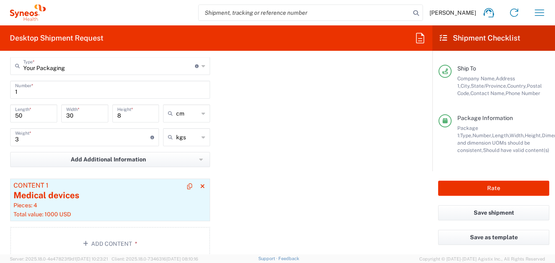
click at [115, 209] on article "Content 1 Medical devices Pieces: 4 Total value: 1000 USD" at bounding box center [110, 199] width 200 height 43
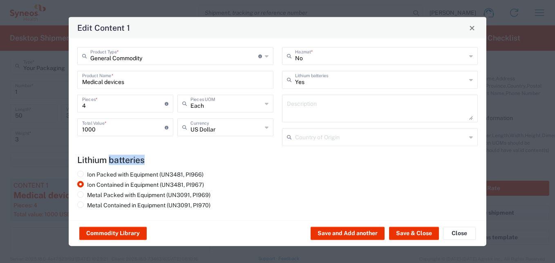
click at [115, 209] on div "Metal Contained in Equipment (UN3091, PI970)" at bounding box center [143, 206] width 133 height 10
drag, startPoint x: 115, startPoint y: 209, endPoint x: 102, endPoint y: 127, distance: 83.3
click at [102, 127] on input "1000" at bounding box center [123, 126] width 83 height 14
drag, startPoint x: 101, startPoint y: 127, endPoint x: 78, endPoint y: 130, distance: 23.1
click at [78, 130] on div "1000 Total Value * Total value of all the pieces" at bounding box center [125, 127] width 96 height 18
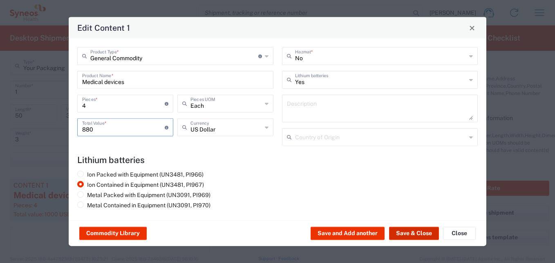
type input "880"
click at [403, 231] on button "Save & Close" at bounding box center [414, 233] width 50 height 13
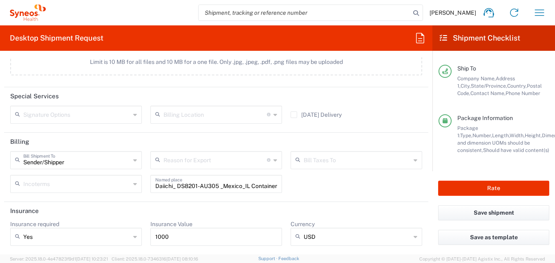
scroll to position [1056, 0]
click at [177, 233] on input "1000" at bounding box center [216, 235] width 122 height 13
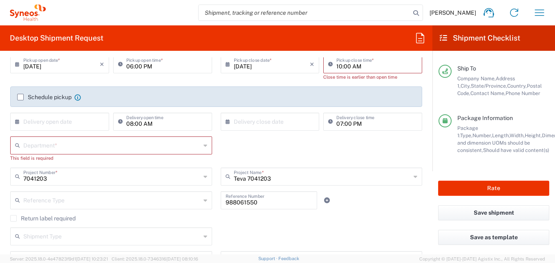
scroll to position [75, 0]
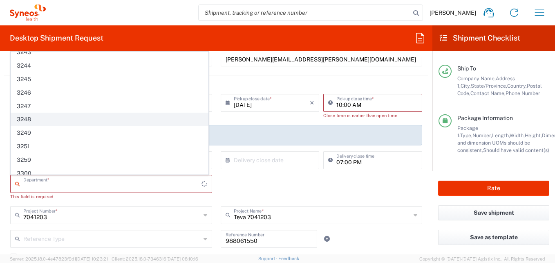
click at [183, 185] on input "text" at bounding box center [112, 183] width 178 height 14
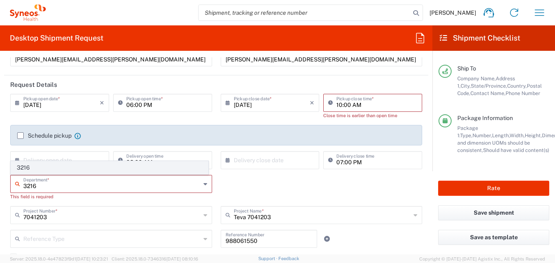
type input "3216"
click at [13, 166] on span "3216" at bounding box center [109, 167] width 197 height 13
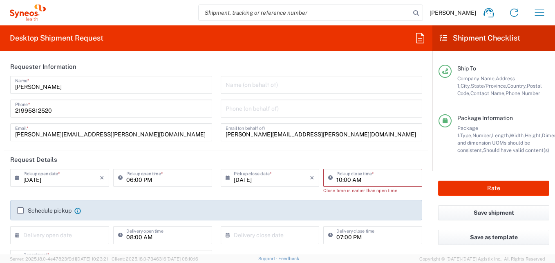
click at [338, 180] on input "10:00 AM" at bounding box center [377, 177] width 81 height 14
type input "11:00 AM"
click at [276, 194] on div "[DATE] × Pickup close date * Cancel Apply" at bounding box center [270, 183] width 103 height 31
click at [16, 178] on icon at bounding box center [19, 177] width 8 height 13
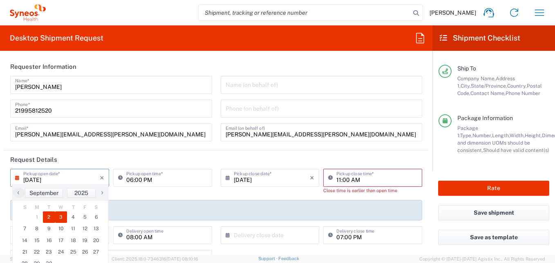
click at [48, 219] on span "2" at bounding box center [49, 216] width 12 height 11
type input "[DATE]"
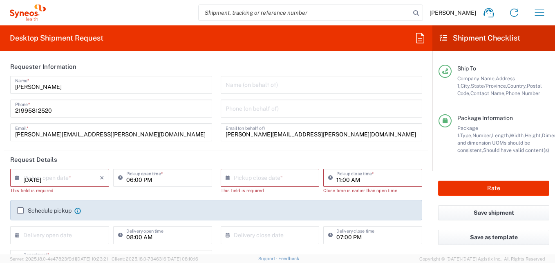
type input "[DATE]"
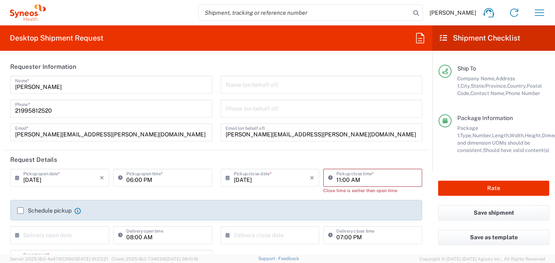
click at [222, 191] on div "[DATE] × Pickup close date * Cancel Apply" at bounding box center [270, 183] width 103 height 31
click at [368, 196] on div "11:00 AM Pickup close time * Close time is earlier than open time" at bounding box center [372, 183] width 103 height 31
click at [241, 179] on input "[DATE]" at bounding box center [272, 177] width 76 height 14
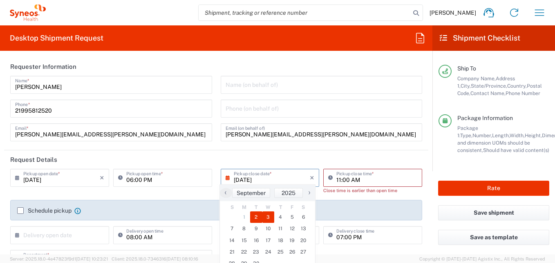
click at [265, 218] on span "3" at bounding box center [269, 216] width 12 height 11
type input "[DATE]"
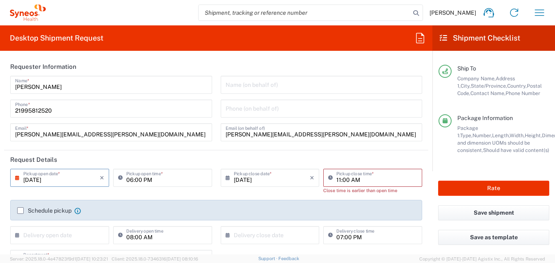
click at [272, 200] on div "Schedule pickup When scheduling a pickup please be sure to meet the following c…" at bounding box center [216, 210] width 412 height 20
click at [275, 197] on div "[DATE] × Pickup close date * Cancel Apply" at bounding box center [270, 183] width 103 height 31
click at [337, 180] on input "11:00 AM" at bounding box center [377, 177] width 81 height 14
type input "10:00 AM"
click at [416, 186] on div "10:00 AM Pickup close time * Close time is earlier than open time" at bounding box center [372, 183] width 103 height 31
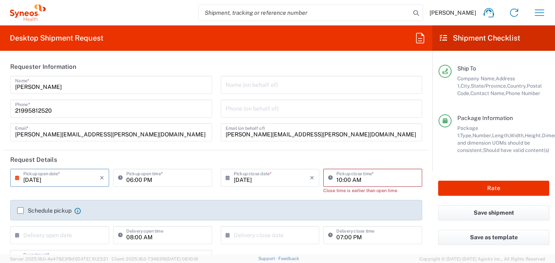
click at [419, 202] on div "Schedule pickup When scheduling a pickup please be sure to meet the following c…" at bounding box center [216, 213] width 421 height 26
click at [363, 181] on input "10:00 AM" at bounding box center [377, 177] width 81 height 14
click at [363, 182] on input "10:00 AM" at bounding box center [377, 177] width 81 height 14
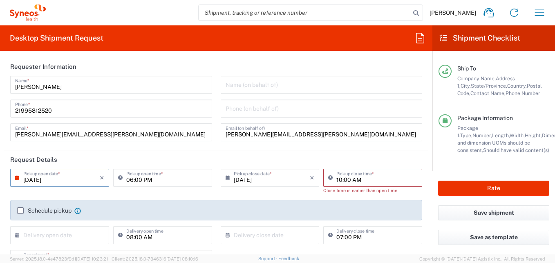
click at [358, 152] on header "Request Details" at bounding box center [216, 159] width 424 height 18
click at [247, 194] on div "[DATE] × Pickup close date * Cancel Apply" at bounding box center [270, 183] width 103 height 31
click at [17, 179] on icon at bounding box center [19, 177] width 8 height 13
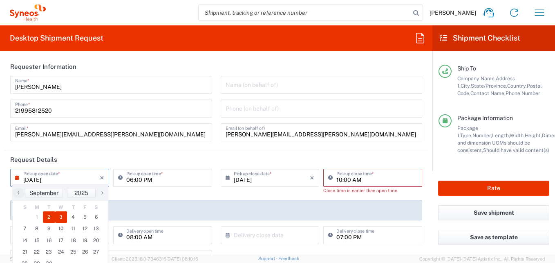
click at [48, 215] on span "2" at bounding box center [49, 216] width 12 height 11
type input "[DATE]"
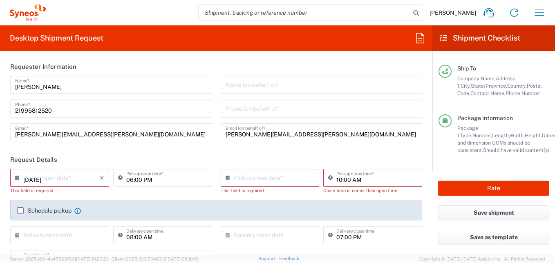
type input "[DATE]"
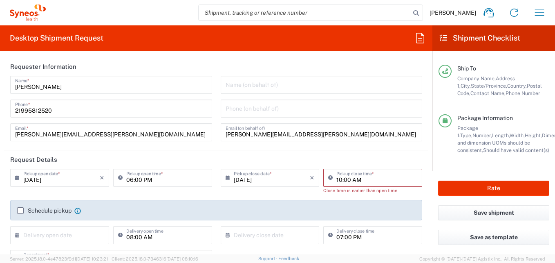
click at [184, 195] on div "[DATE] × Pickup open date * Cancel Apply 06:00 PM Pickup open time *" at bounding box center [111, 183] width 211 height 31
click at [221, 177] on div "[DATE] × Pickup close date *" at bounding box center [270, 177] width 99 height 18
click at [226, 175] on icon at bounding box center [230, 177] width 8 height 13
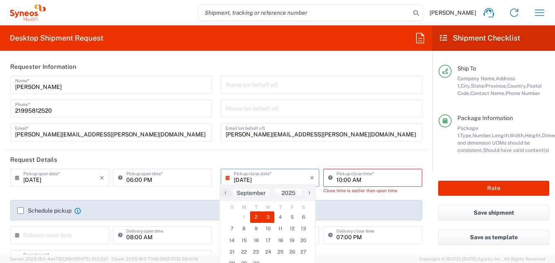
click at [268, 218] on span "3" at bounding box center [269, 216] width 12 height 11
type input "[DATE]"
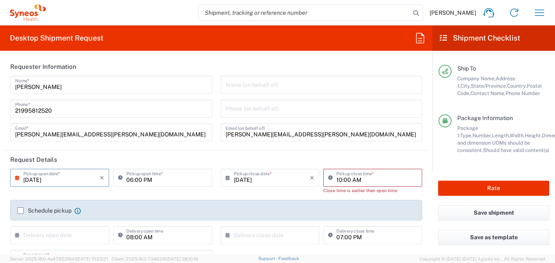
click at [237, 193] on div "[DATE] × Pickup close date * Cancel Apply" at bounding box center [270, 183] width 103 height 31
click at [149, 181] on input "06:00 PM" at bounding box center [166, 177] width 81 height 14
click at [162, 178] on input "08:00 PM" at bounding box center [166, 177] width 81 height 14
type input "08:00am"
click at [161, 196] on div "[DATE] × Pickup open date * Cancel Apply Pickup open time *" at bounding box center [111, 183] width 211 height 31
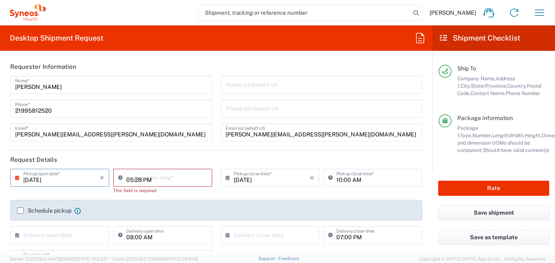
click at [139, 180] on input "05:28 PM" at bounding box center [166, 177] width 81 height 14
type input "08:00AM"
click at [164, 194] on div "Pickup open time * This field is required" at bounding box center [162, 183] width 103 height 31
click at [145, 180] on input "05:28 PM" at bounding box center [166, 177] width 81 height 14
click at [129, 182] on input "05:28 PM" at bounding box center [166, 177] width 81 height 14
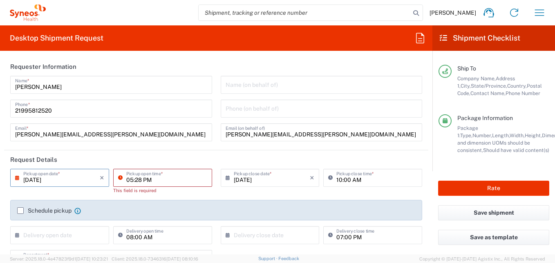
click at [159, 177] on input "05:28 PM" at bounding box center [166, 177] width 81 height 14
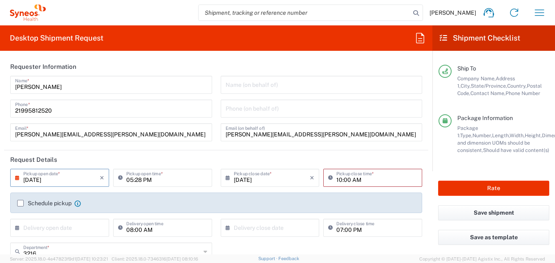
click at [152, 196] on div "[DATE] × Pickup open date * Cancel Apply 05:28 PM Pickup open time * [DATE] × P…" at bounding box center [216, 205] width 421 height 74
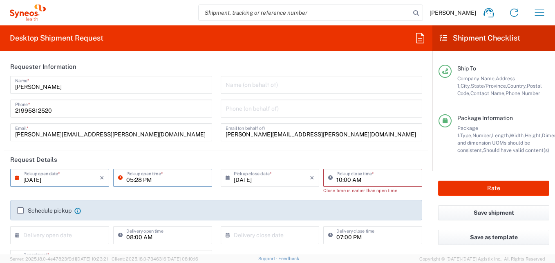
click at [133, 180] on input "05:28 PM" at bounding box center [166, 177] width 81 height 14
click at [152, 178] on input "08:28 PM" at bounding box center [166, 177] width 81 height 14
type input "08:28 AM"
click at [337, 180] on input "10:00 AM" at bounding box center [377, 177] width 81 height 14
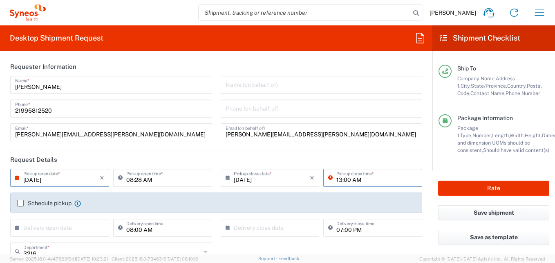
click at [358, 178] on input "13:00 AM" at bounding box center [377, 177] width 81 height 14
type input "13:00 PM"
click at [272, 148] on agx-form-section "Requester Information [PERSON_NAME] Name * [PHONE_NUMBER] Phone * [PERSON_NAME]…" at bounding box center [216, 103] width 424 height 93
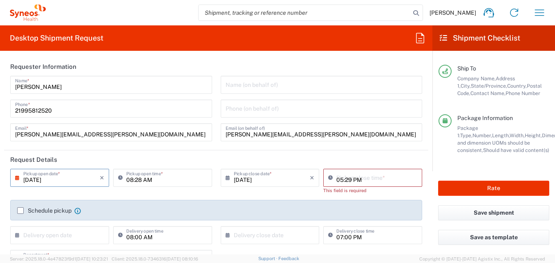
click at [340, 175] on input "05:29 PM" at bounding box center [377, 177] width 81 height 14
type input "02:29 PM"
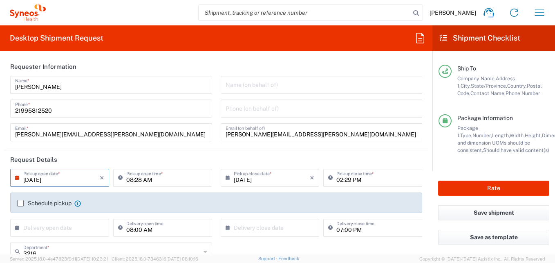
click at [398, 196] on div "[DATE] × Pickup open date * Cancel Apply 08:28 AM Pickup open time * [DATE] × P…" at bounding box center [216, 205] width 421 height 74
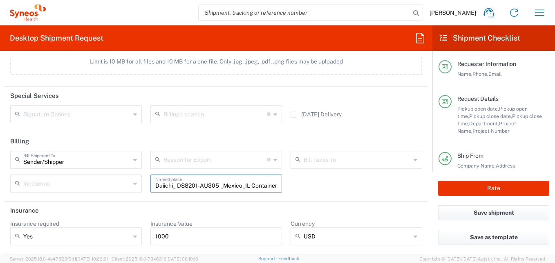
scroll to position [0, 36]
drag, startPoint x: 172, startPoint y: 183, endPoint x: 276, endPoint y: 185, distance: 104.3
click at [276, 185] on div "Daiichi_ DS8201-AU305 _Mexico_IL Container with [MEDICAL_DATA] Named place" at bounding box center [216, 183] width 132 height 18
type input "D"
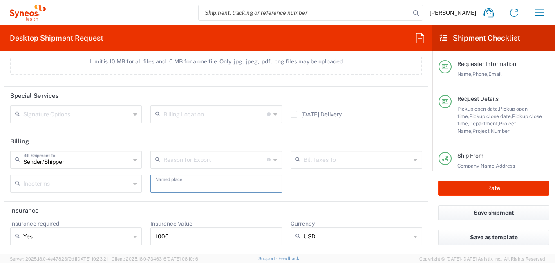
click at [76, 192] on div "Incoterms" at bounding box center [76, 183] width 132 height 18
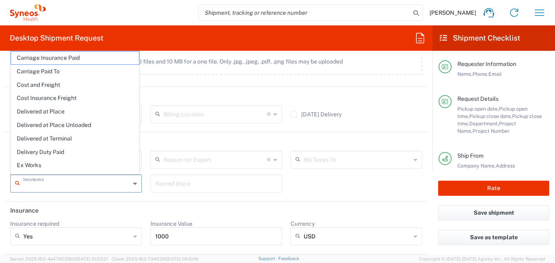
click at [176, 199] on agx-form-section "Billing Sender/[PERSON_NAME] Shipment To Recipient Account Sender/Shipper Third…" at bounding box center [216, 166] width 424 height 69
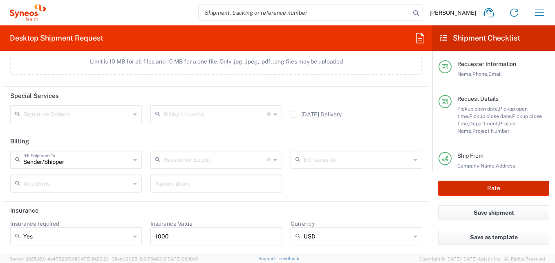
click at [512, 186] on button "Rate" at bounding box center [493, 187] width 111 height 15
type input "7041203"
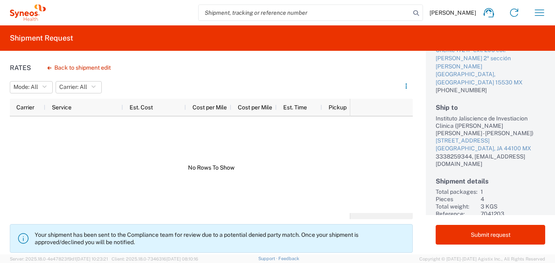
scroll to position [92, 0]
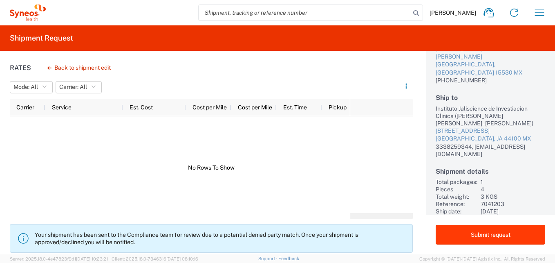
click at [503, 236] on button "Submit request" at bounding box center [491, 234] width 110 height 20
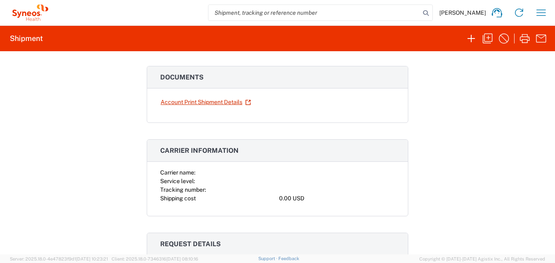
scroll to position [41, 0]
click at [206, 105] on link "Account Print Shipment Details" at bounding box center [205, 101] width 91 height 14
